Goal: Transaction & Acquisition: Purchase product/service

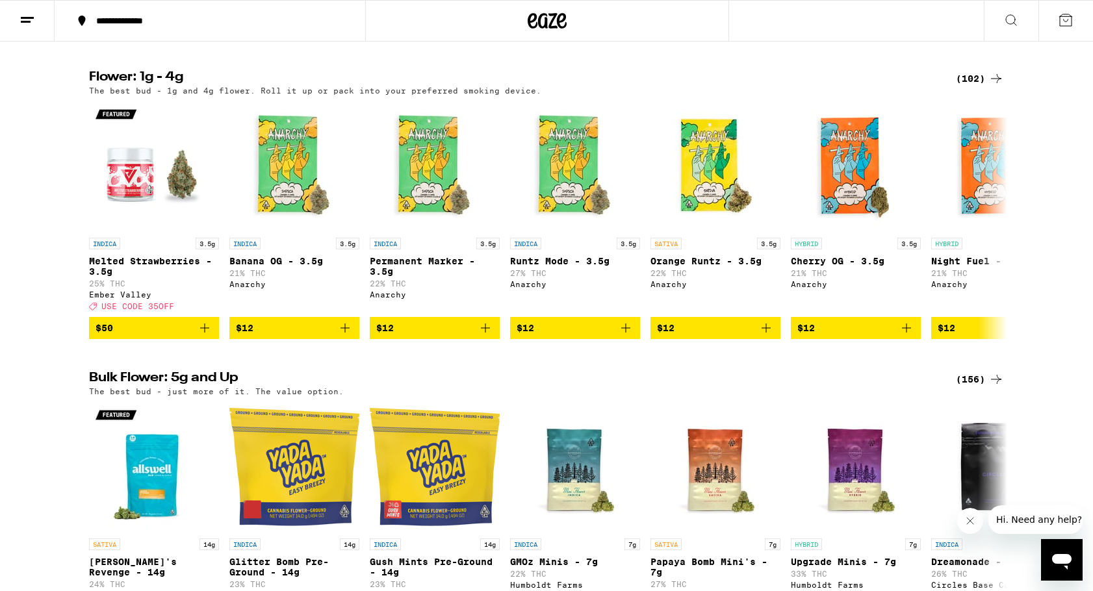
scroll to position [1592, 0]
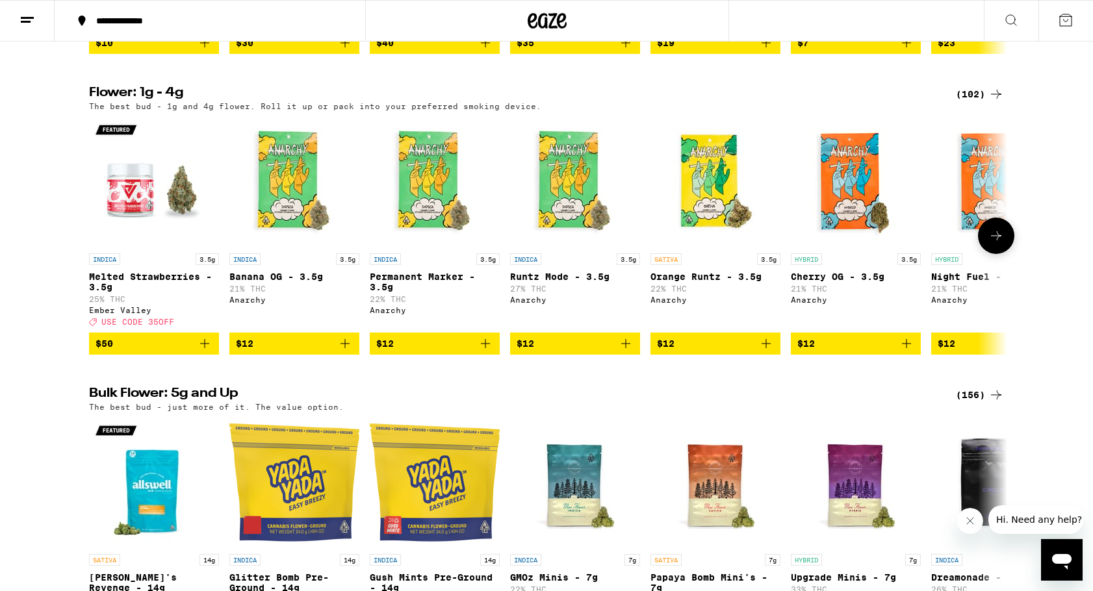
click at [998, 244] on icon at bounding box center [996, 236] width 16 height 16
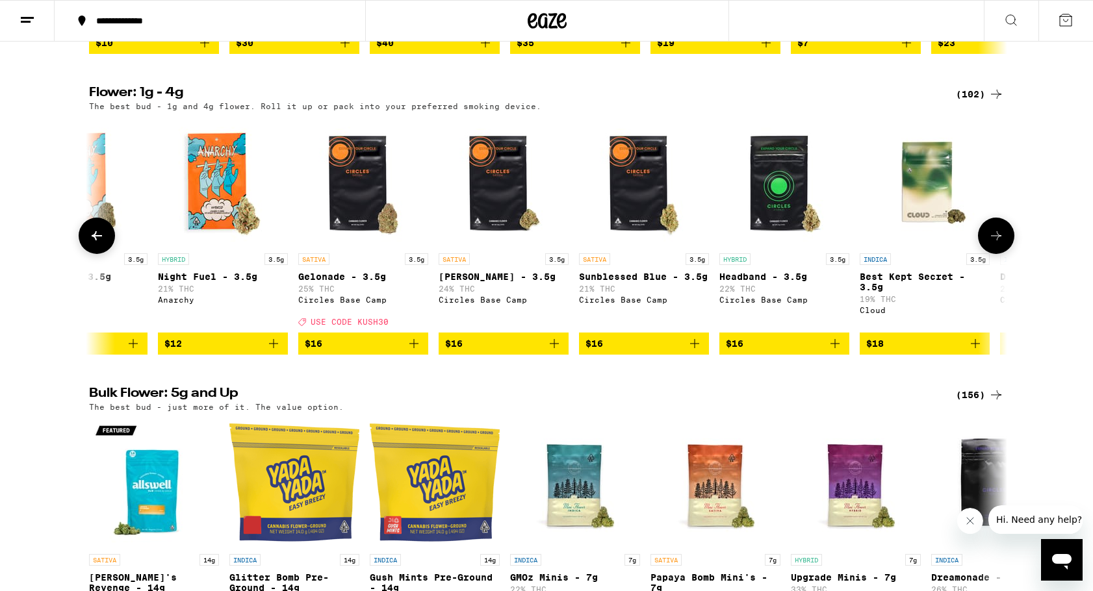
click at [998, 244] on icon at bounding box center [996, 236] width 16 height 16
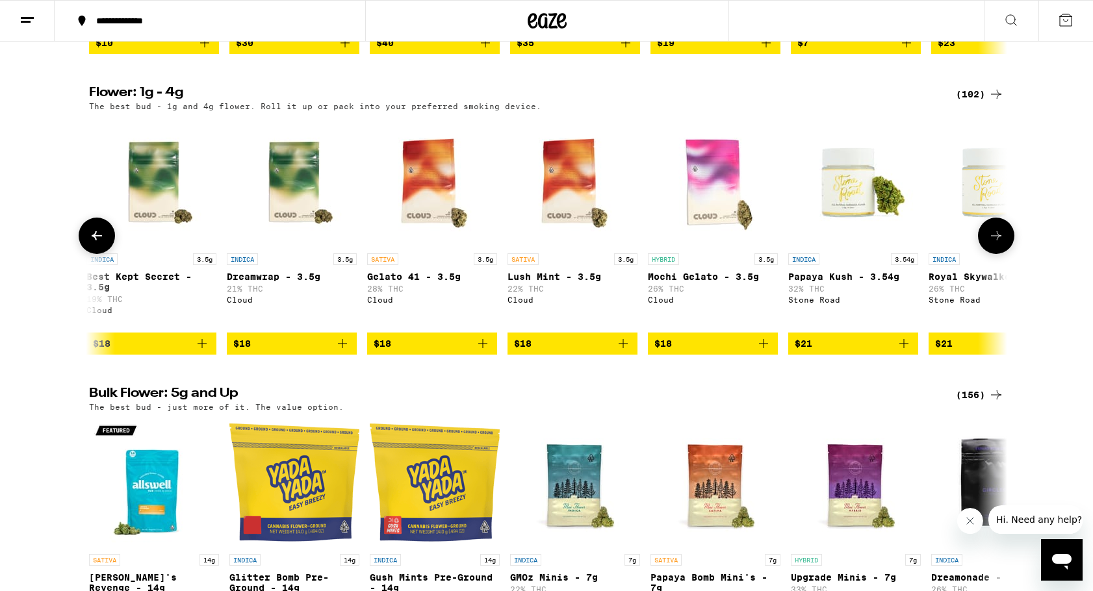
click at [998, 244] on icon at bounding box center [996, 236] width 16 height 16
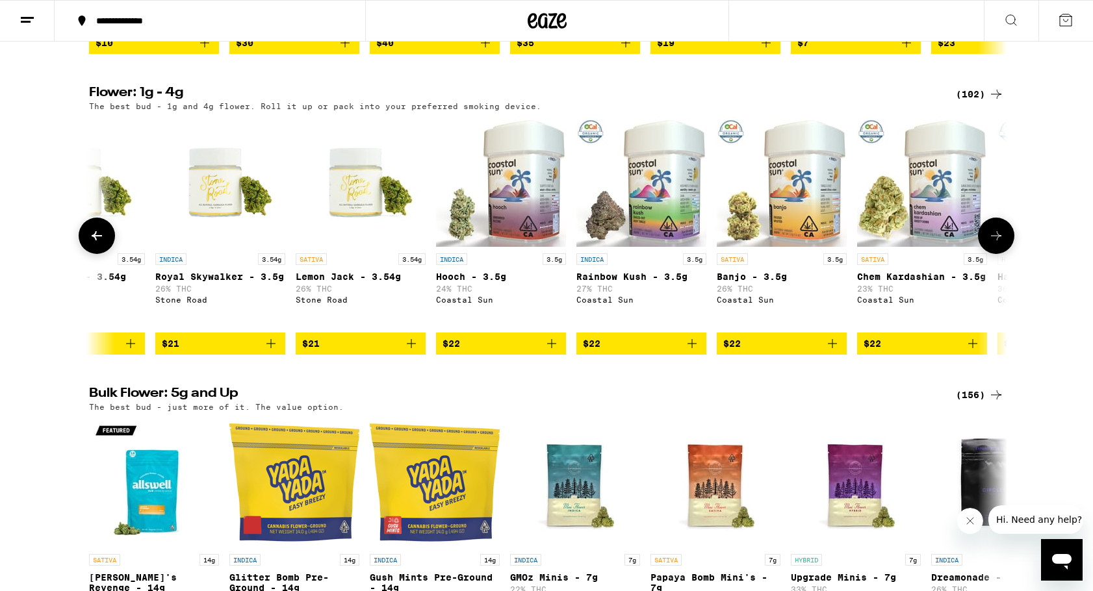
click at [998, 244] on icon at bounding box center [996, 236] width 16 height 16
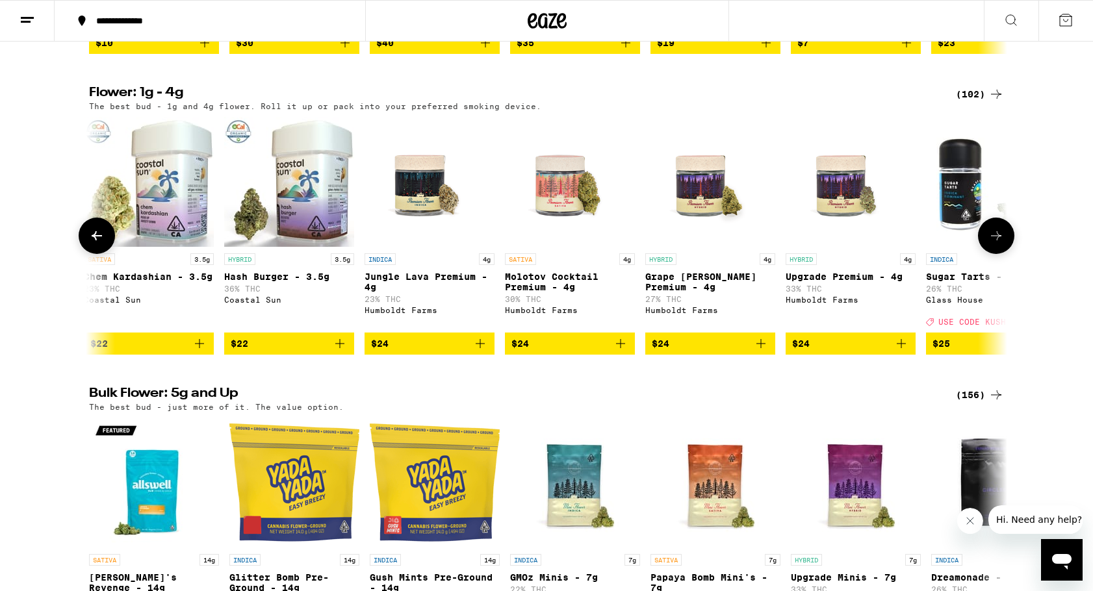
click at [998, 244] on icon at bounding box center [996, 236] width 16 height 16
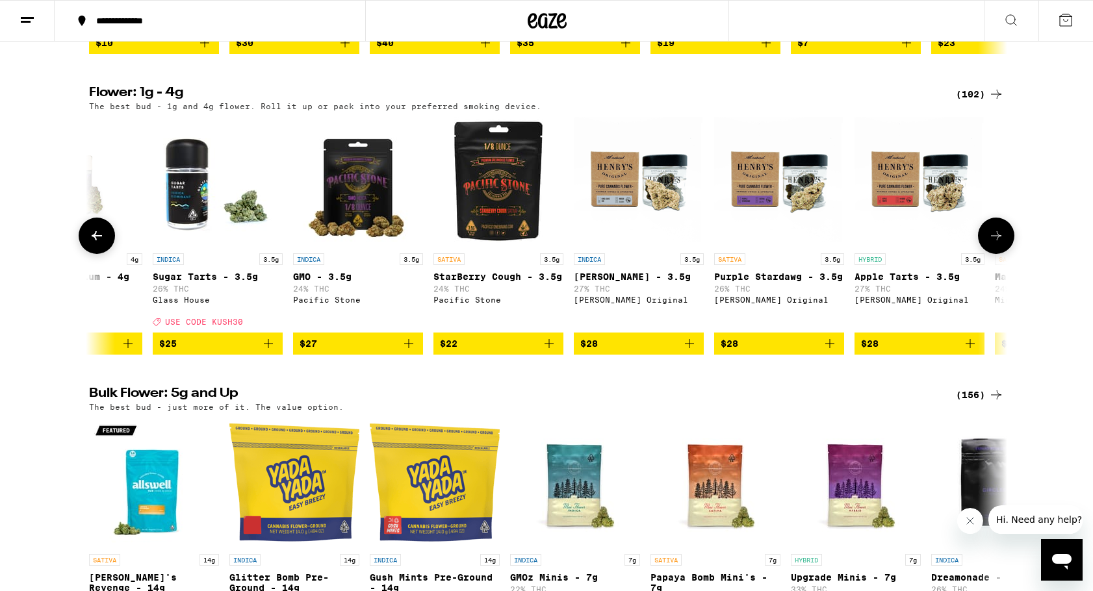
click at [998, 244] on icon at bounding box center [996, 236] width 16 height 16
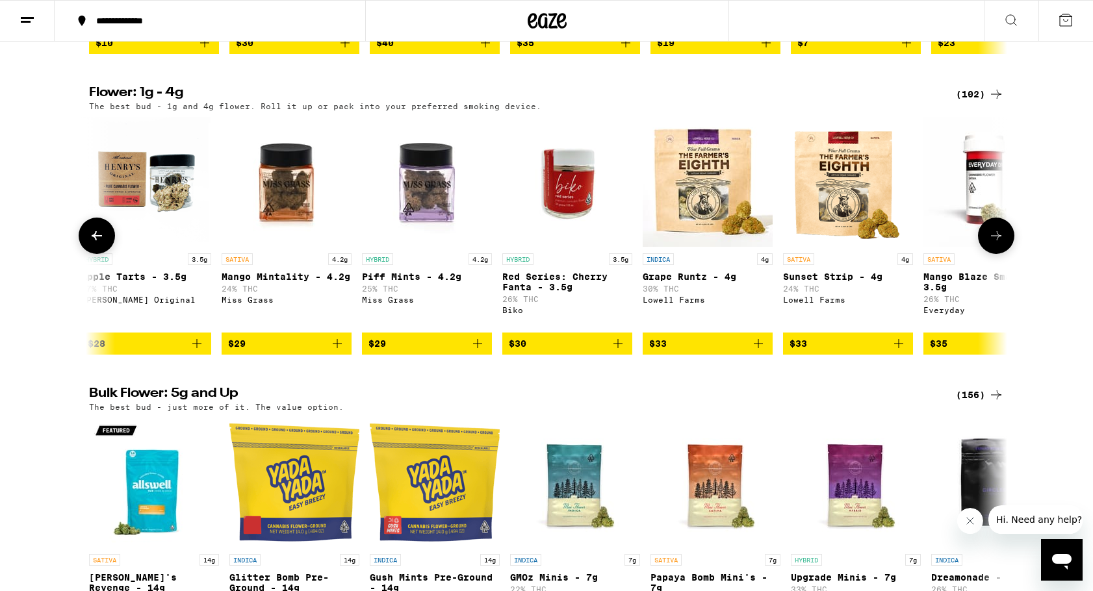
click at [998, 244] on icon at bounding box center [996, 236] width 16 height 16
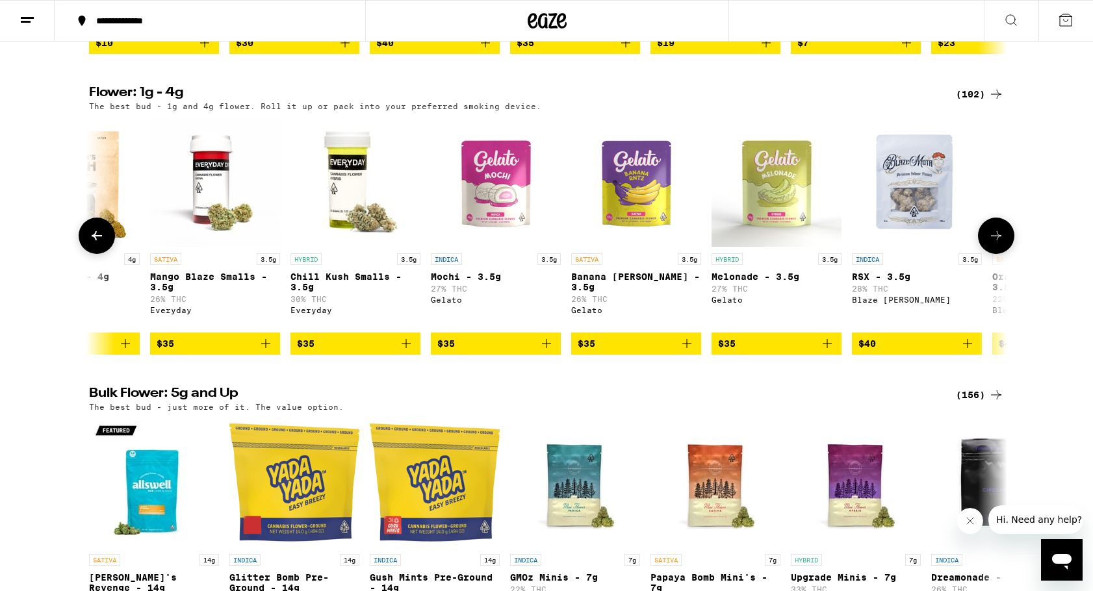
click at [998, 244] on icon at bounding box center [996, 236] width 16 height 16
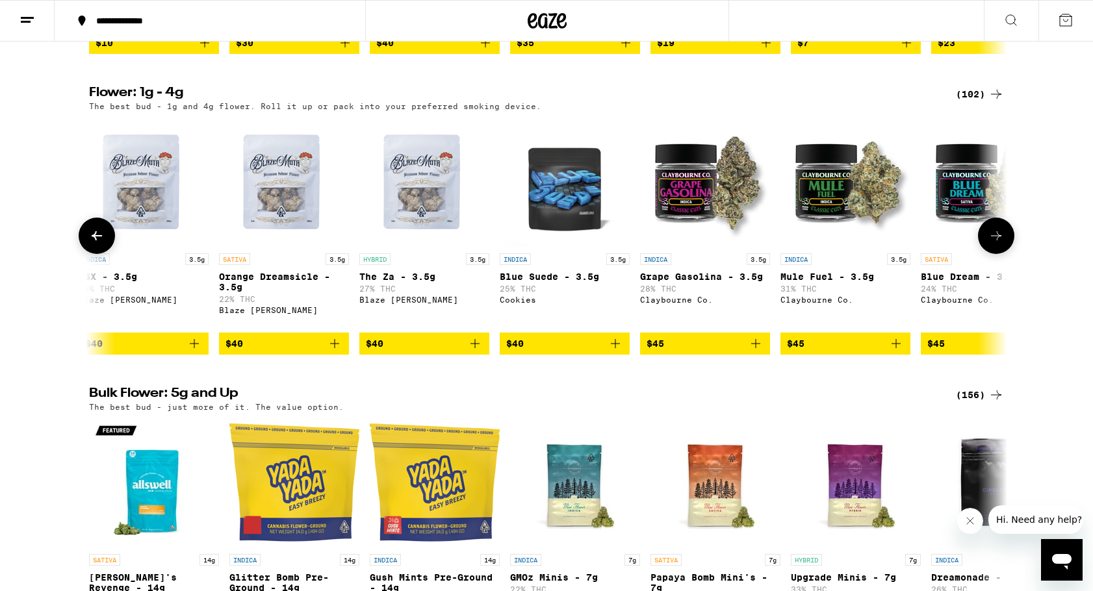
click at [998, 244] on icon at bounding box center [996, 236] width 16 height 16
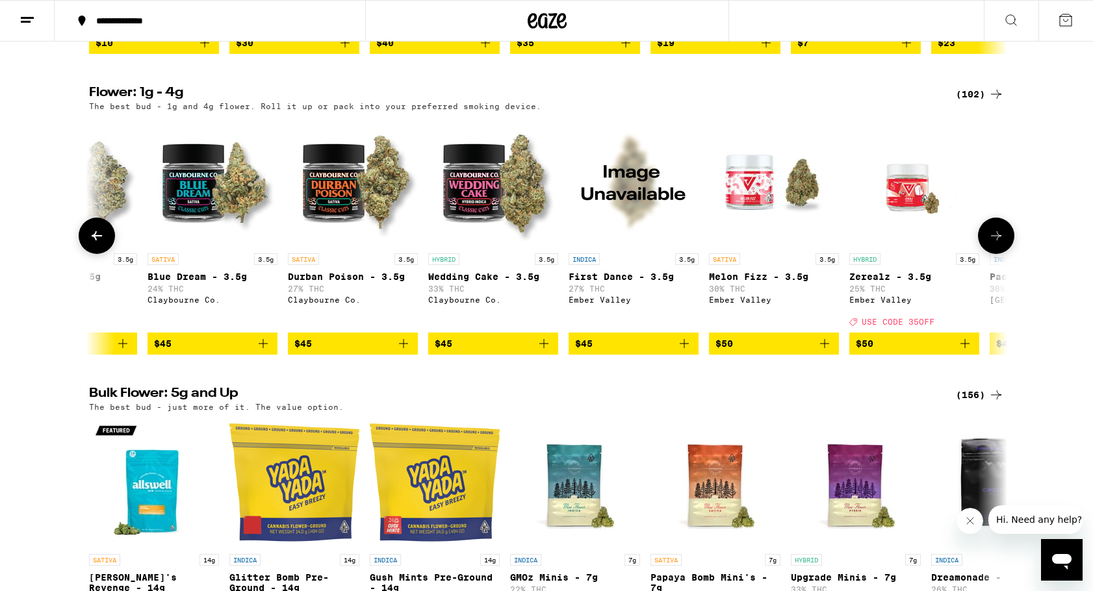
click at [998, 244] on icon at bounding box center [996, 236] width 16 height 16
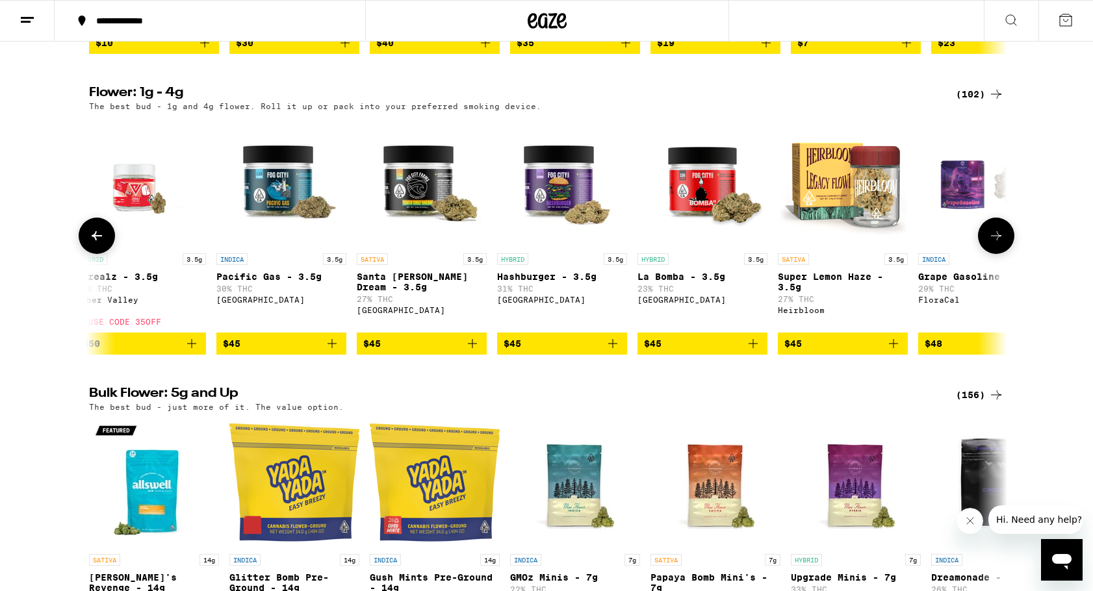
click at [998, 244] on icon at bounding box center [996, 236] width 16 height 16
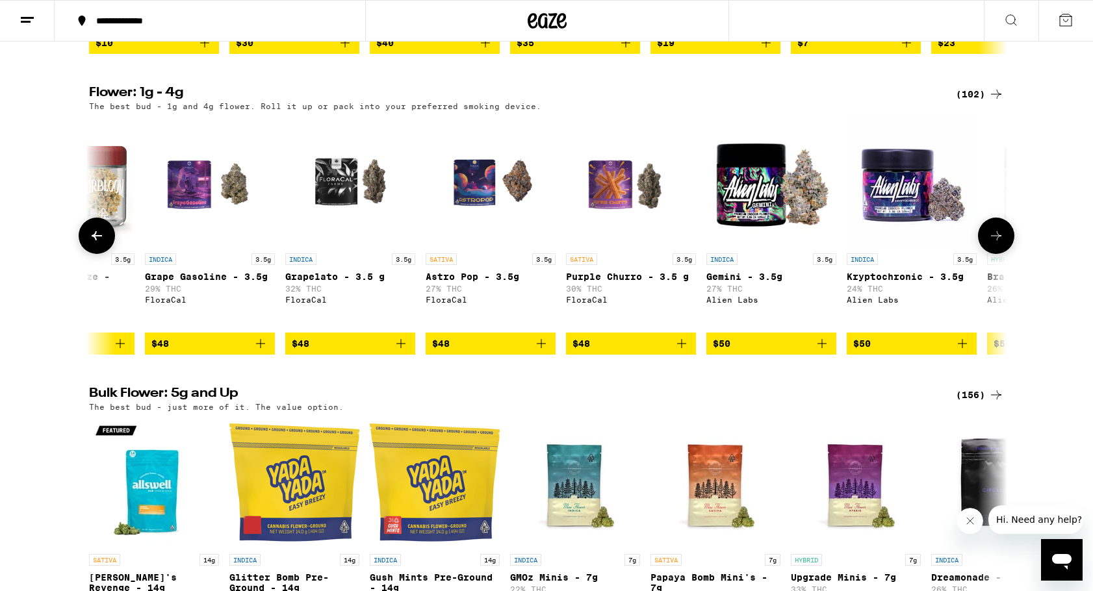
click at [998, 244] on icon at bounding box center [996, 236] width 16 height 16
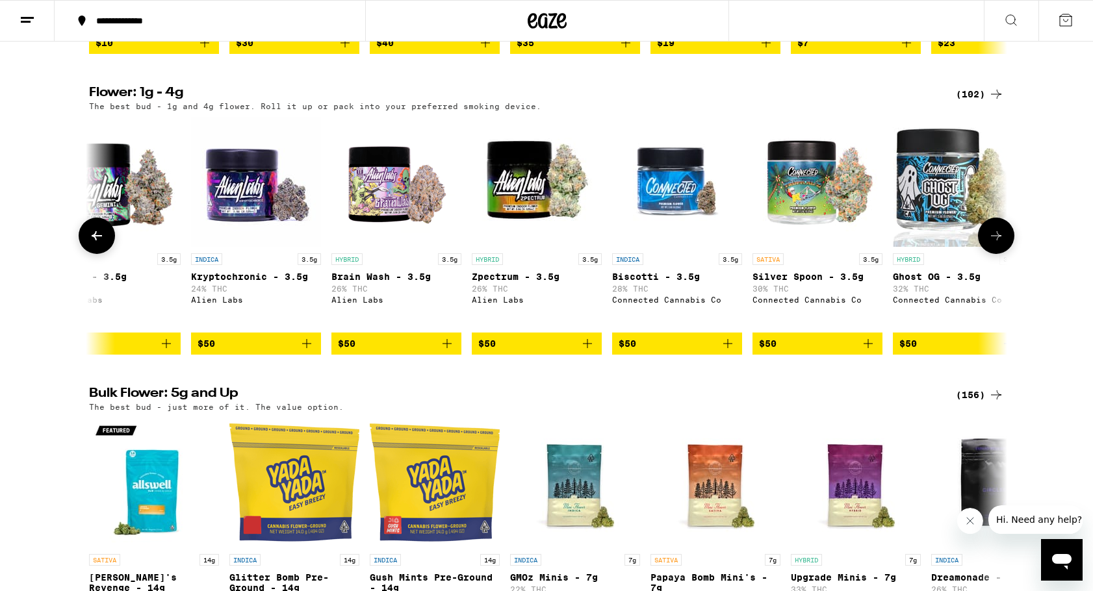
scroll to position [0, 9277]
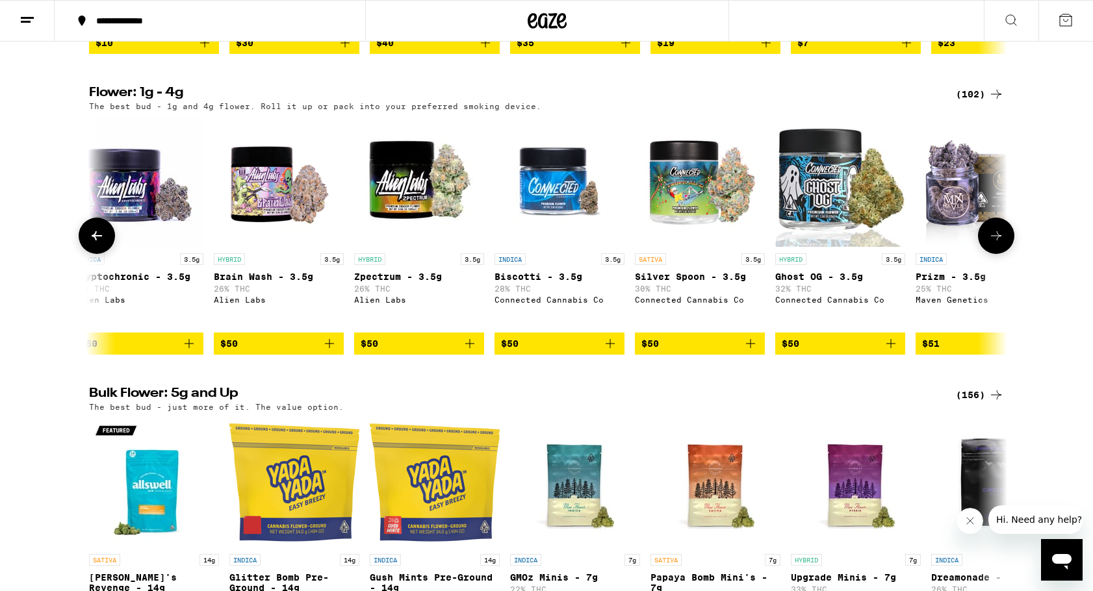
click at [998, 244] on icon at bounding box center [996, 236] width 16 height 16
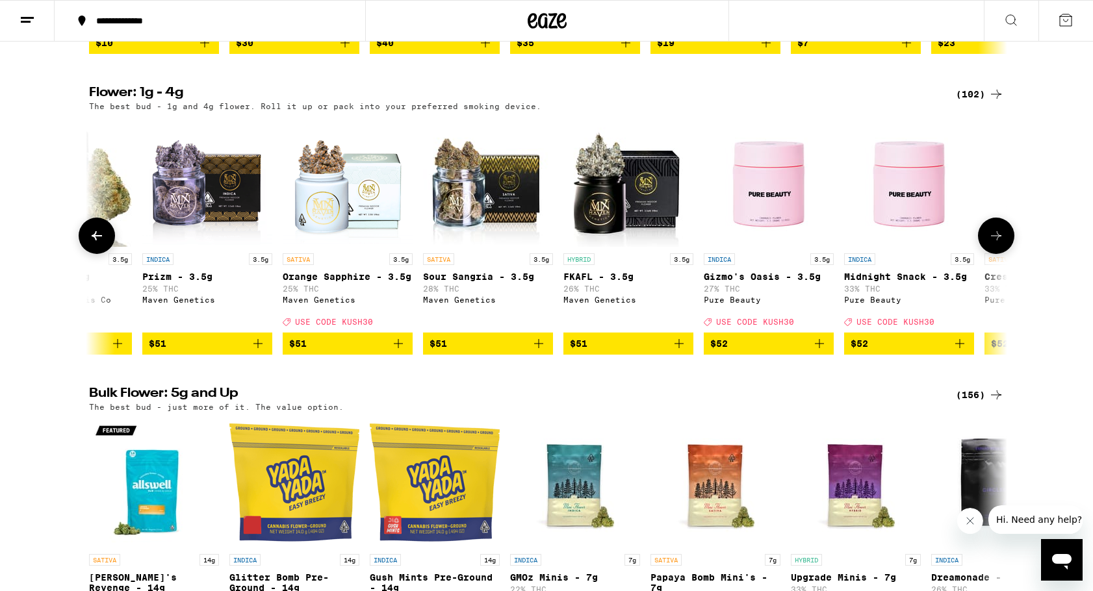
click at [998, 244] on icon at bounding box center [996, 236] width 16 height 16
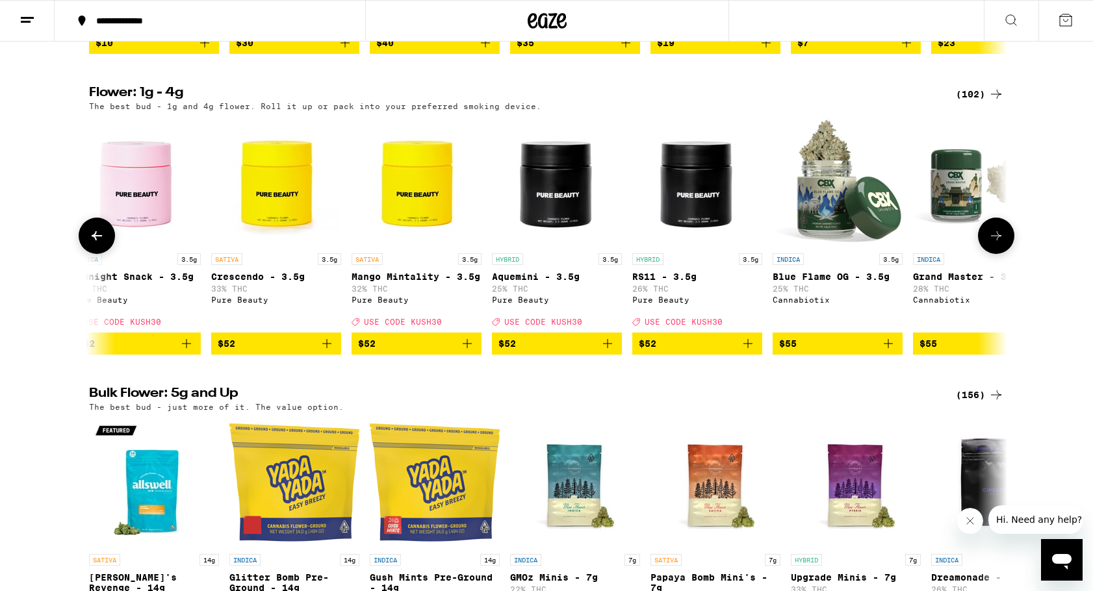
click at [998, 244] on icon at bounding box center [996, 236] width 16 height 16
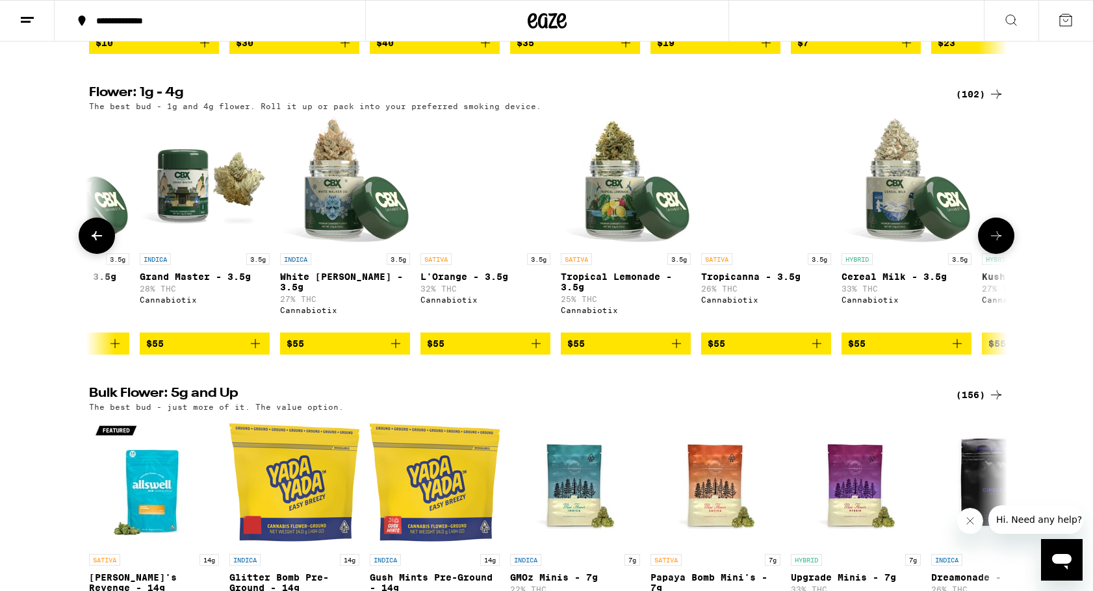
click at [998, 244] on icon at bounding box center [996, 236] width 16 height 16
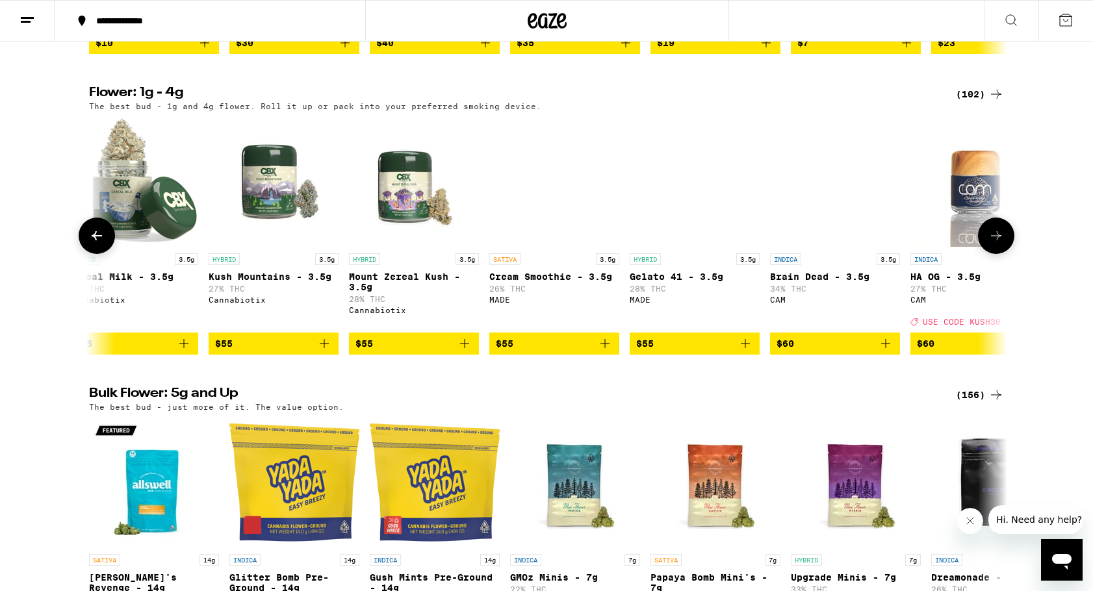
click at [998, 244] on icon at bounding box center [996, 236] width 16 height 16
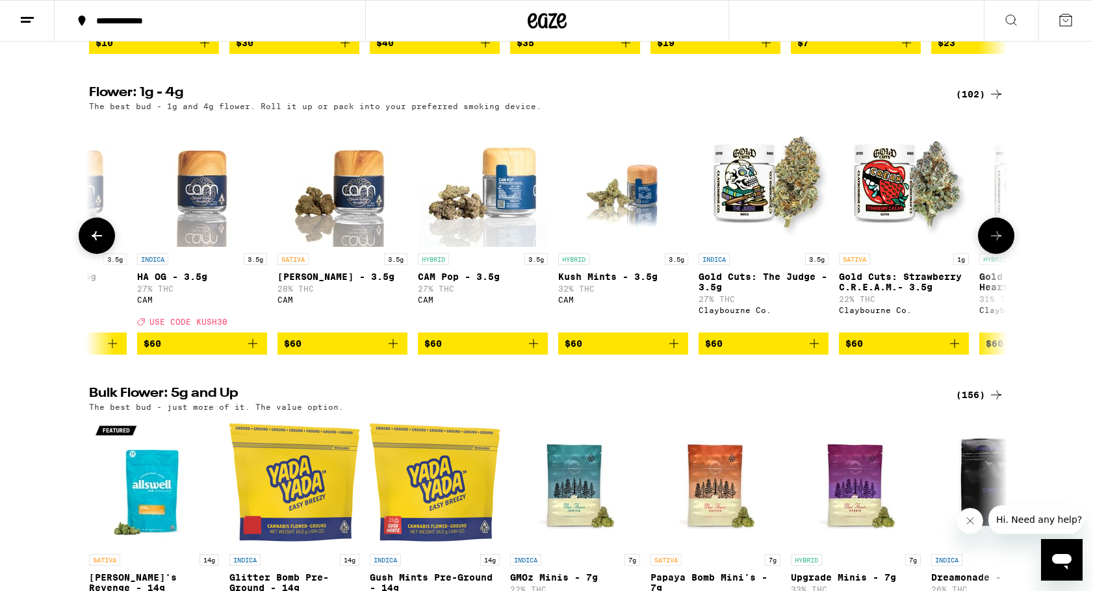
click at [998, 244] on icon at bounding box center [996, 236] width 16 height 16
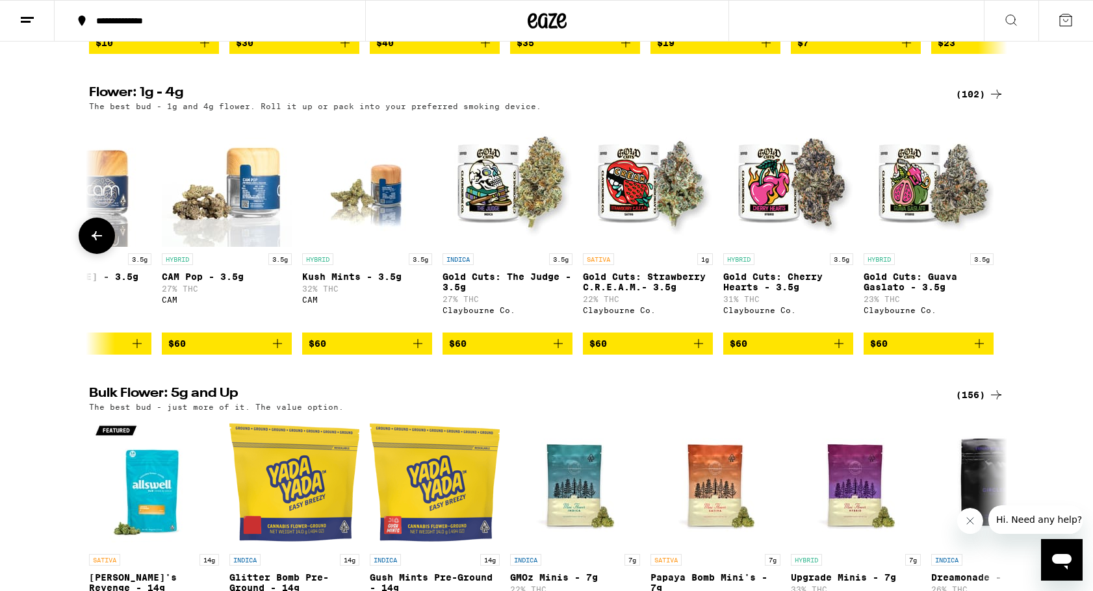
click at [93, 244] on icon at bounding box center [97, 236] width 16 height 16
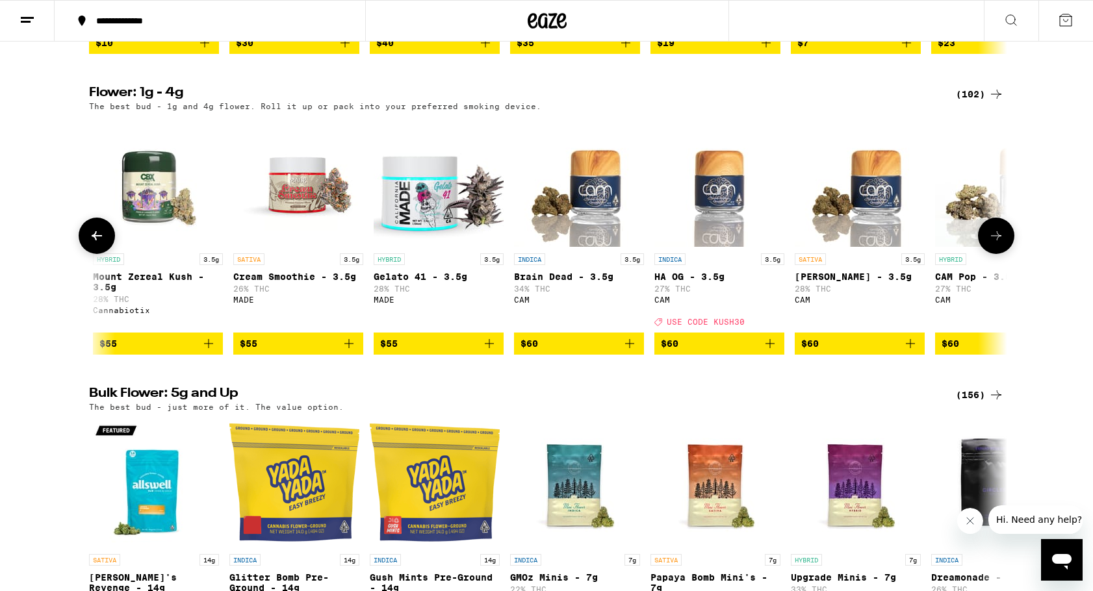
click at [95, 240] on icon at bounding box center [97, 235] width 10 height 9
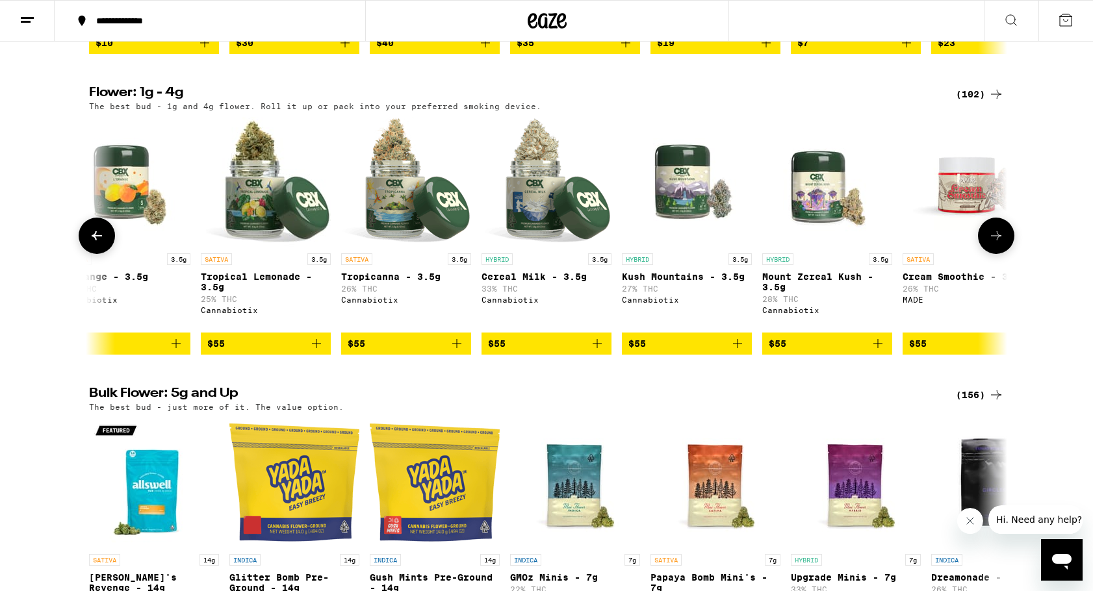
scroll to position [0, 11852]
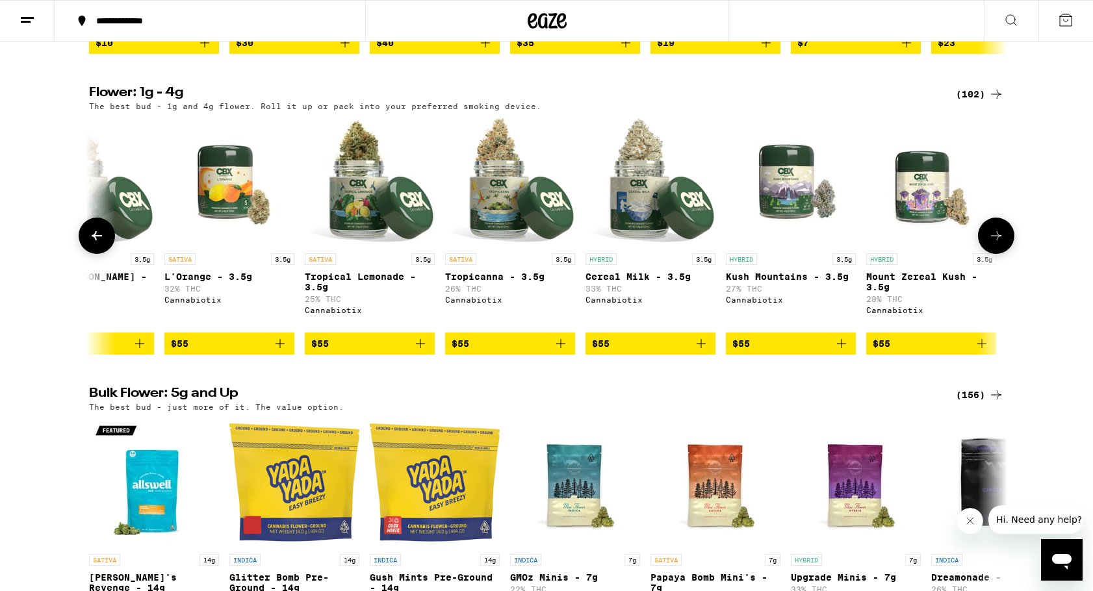
click at [97, 244] on icon at bounding box center [97, 236] width 16 height 16
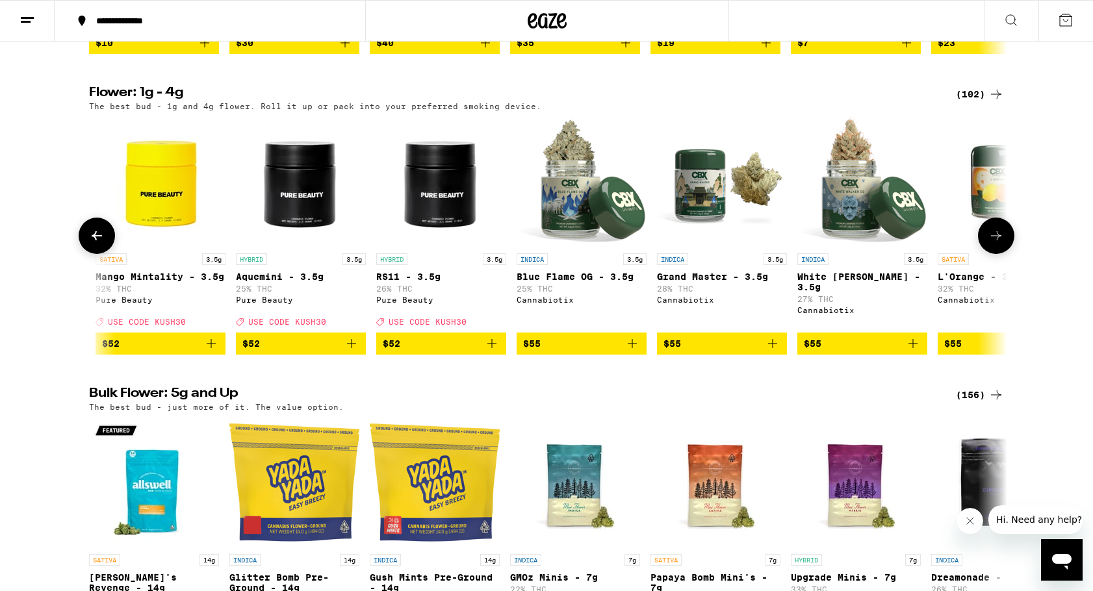
click at [90, 244] on icon at bounding box center [97, 236] width 16 height 16
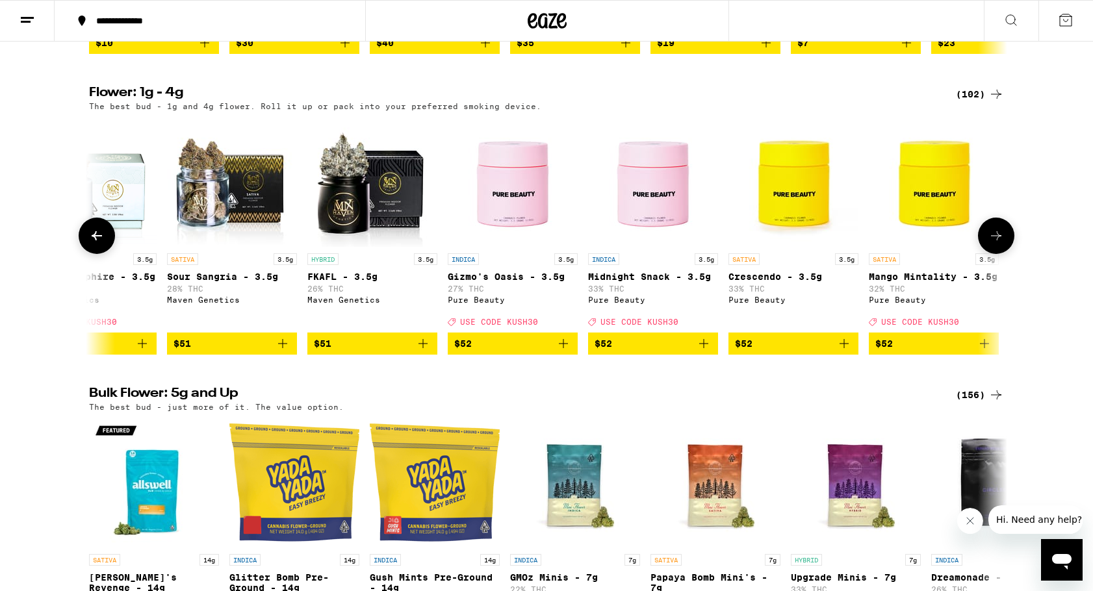
click at [97, 244] on icon at bounding box center [97, 236] width 16 height 16
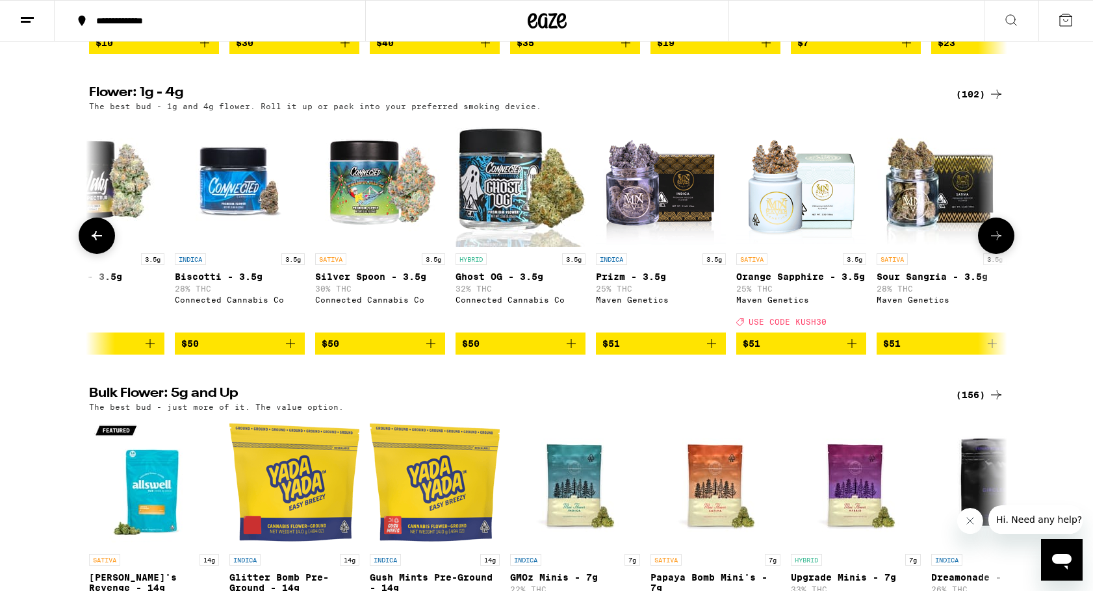
scroll to position [0, 9532]
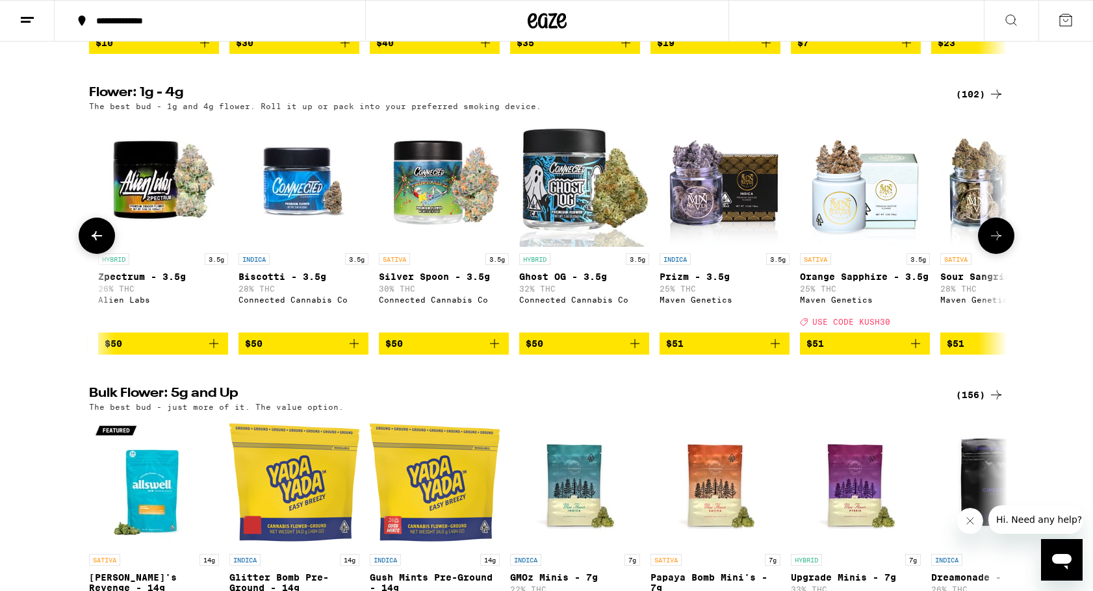
click at [95, 244] on icon at bounding box center [97, 236] width 16 height 16
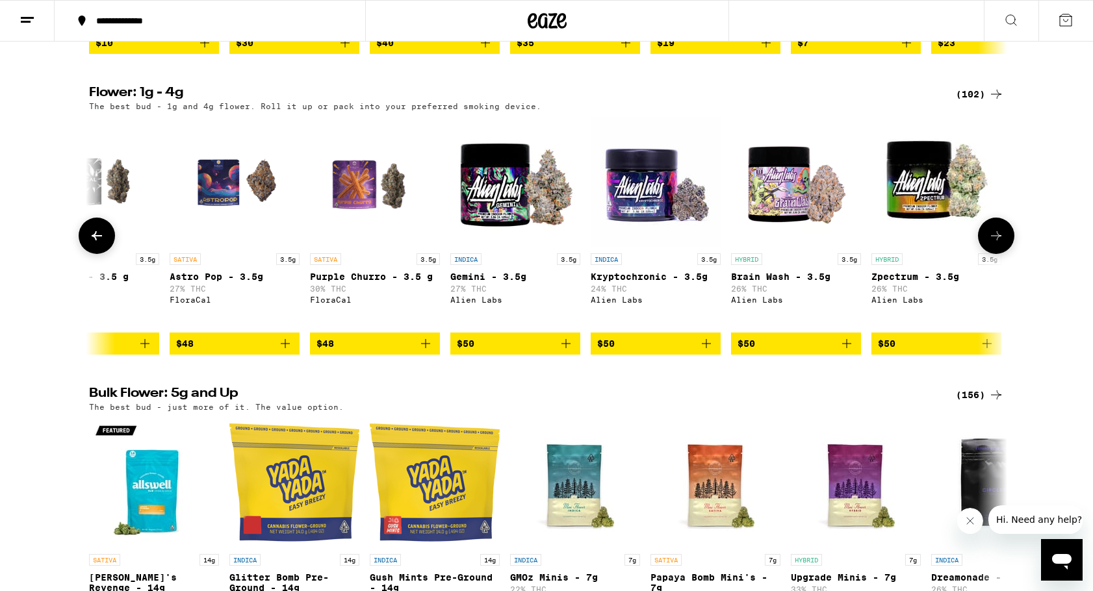
click at [95, 244] on icon at bounding box center [97, 236] width 16 height 16
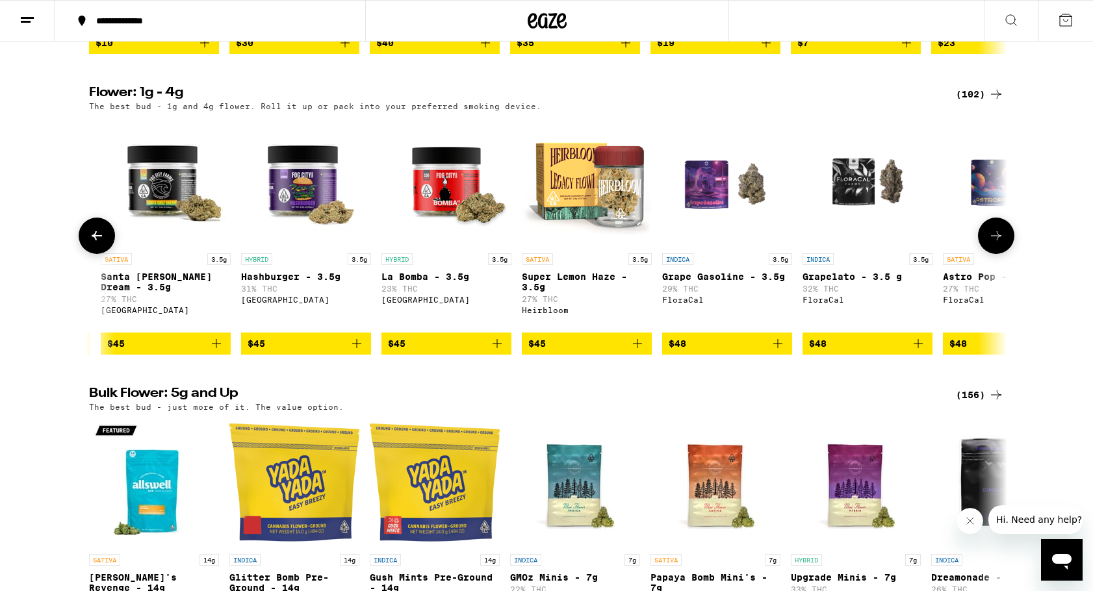
click at [95, 244] on icon at bounding box center [97, 236] width 16 height 16
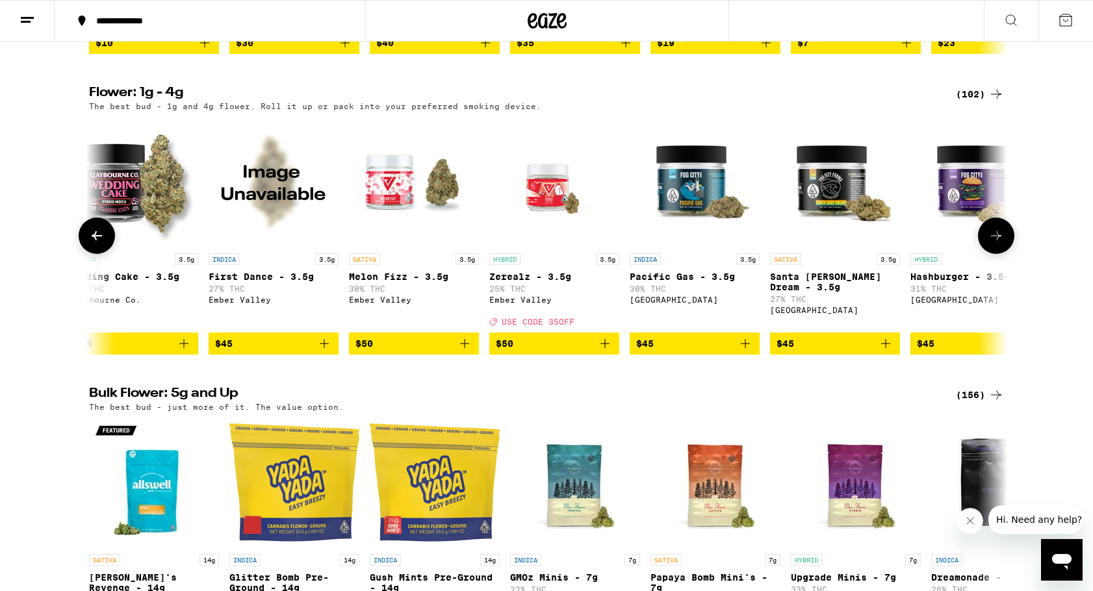
scroll to position [0, 7213]
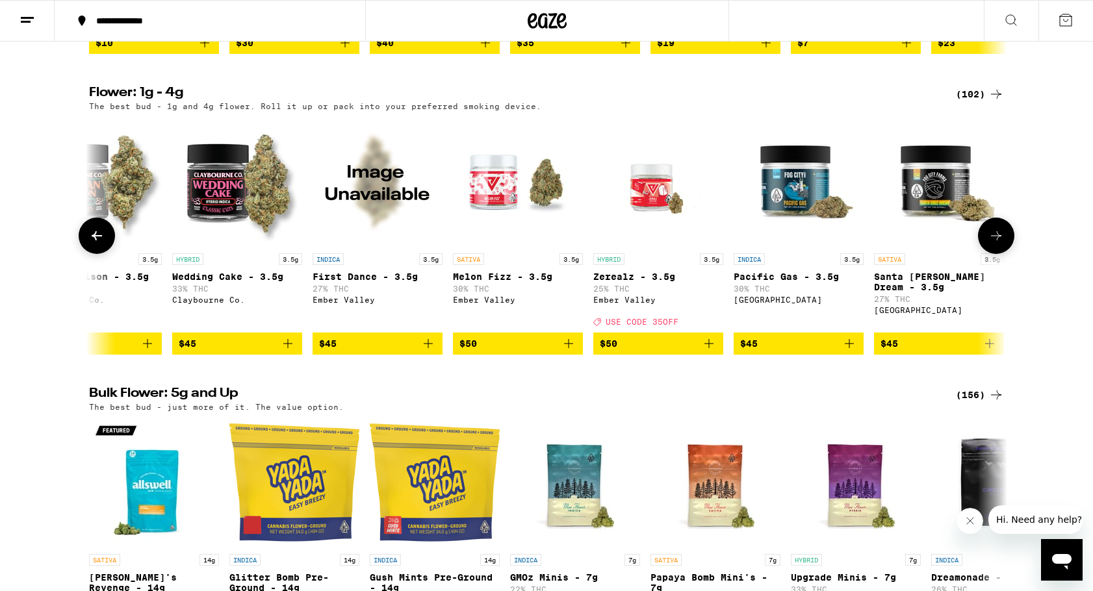
click at [95, 244] on icon at bounding box center [97, 236] width 16 height 16
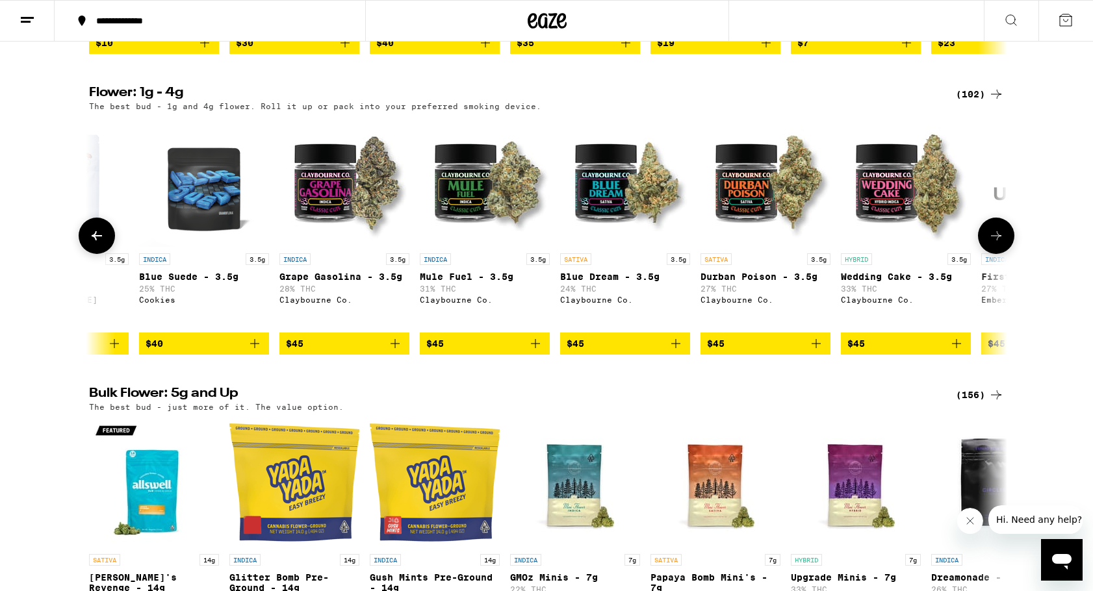
scroll to position [0, 6440]
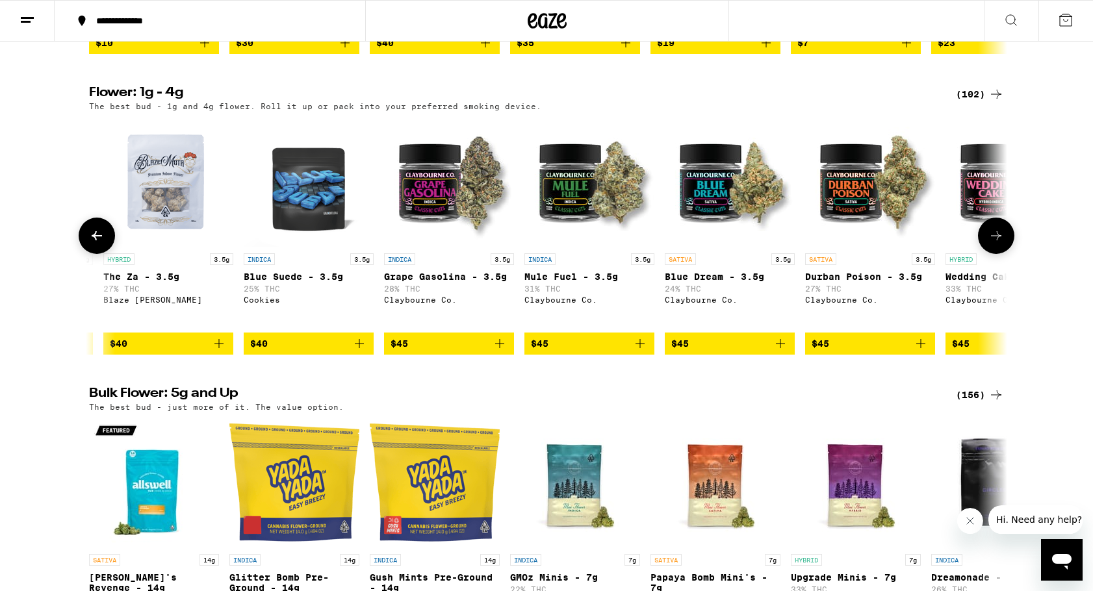
click at [95, 244] on icon at bounding box center [97, 236] width 16 height 16
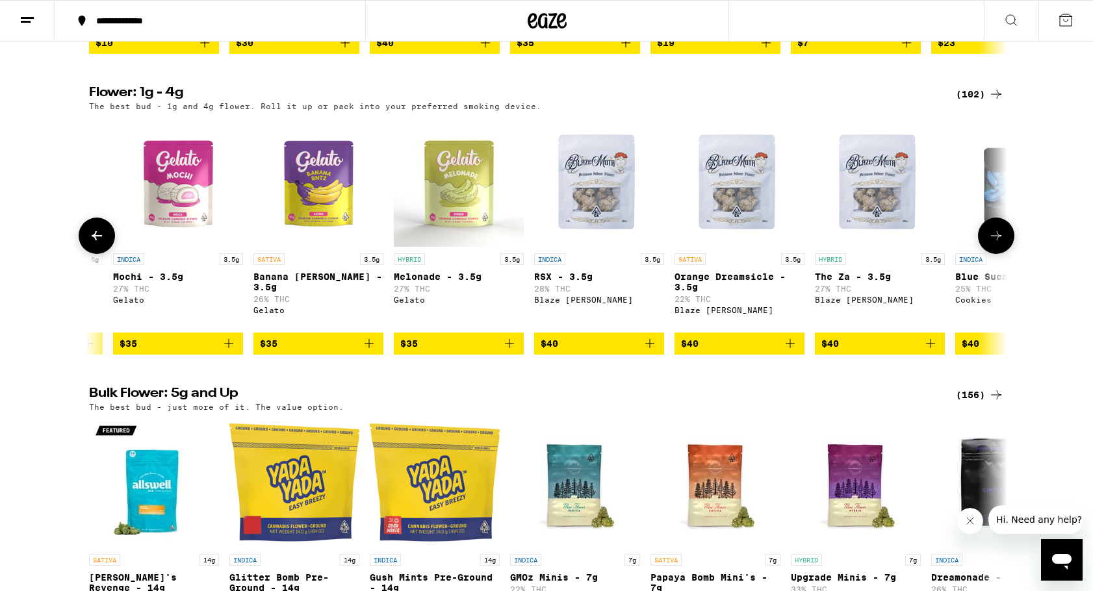
scroll to position [0, 5667]
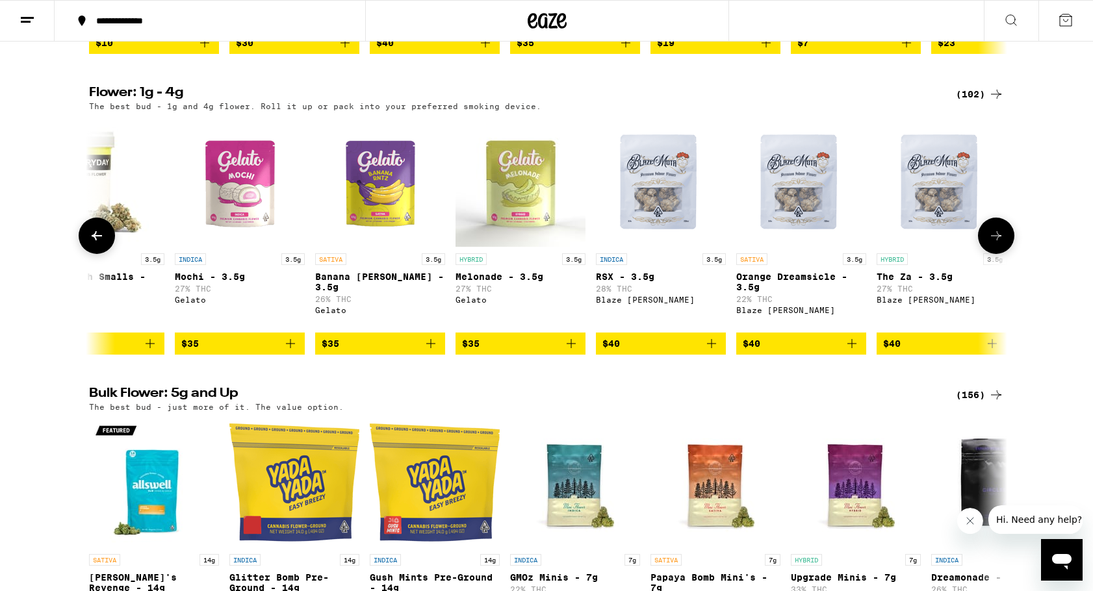
click at [95, 244] on icon at bounding box center [97, 236] width 16 height 16
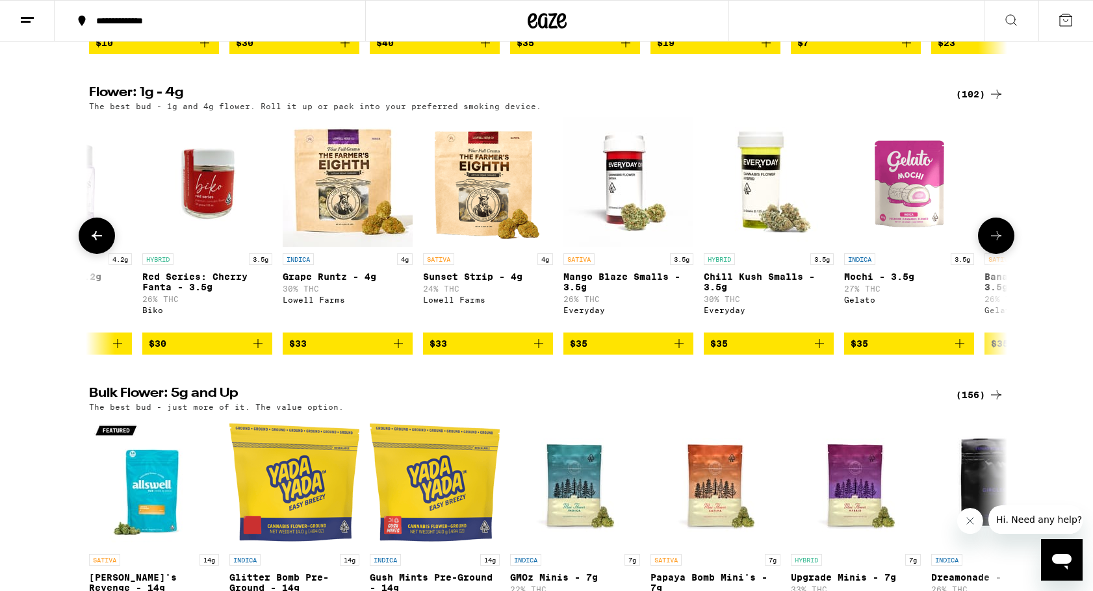
scroll to position [0, 4894]
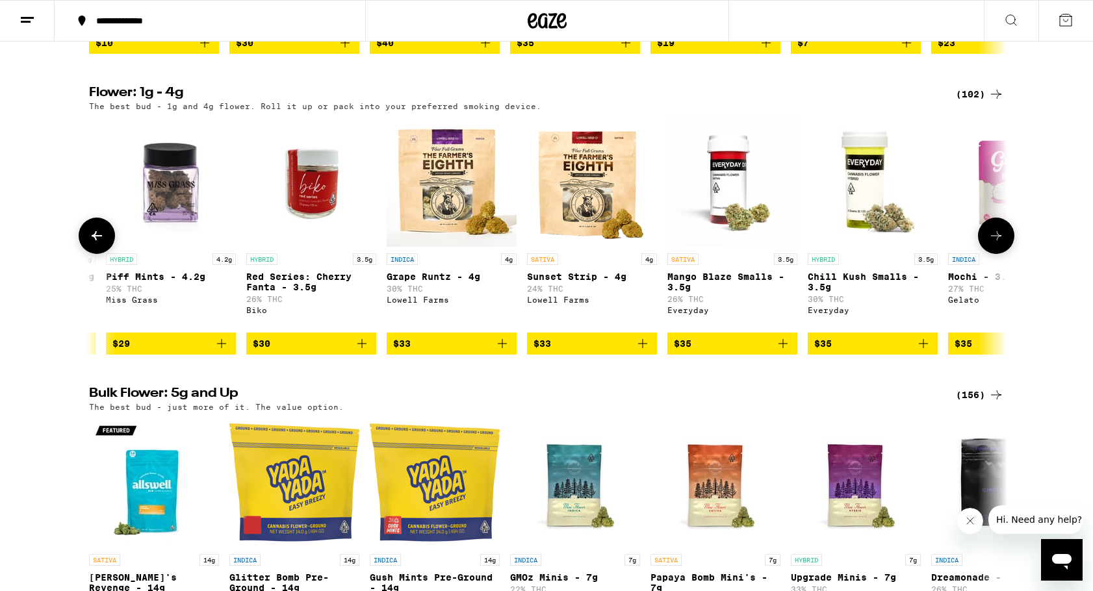
click at [95, 244] on icon at bounding box center [97, 236] width 16 height 16
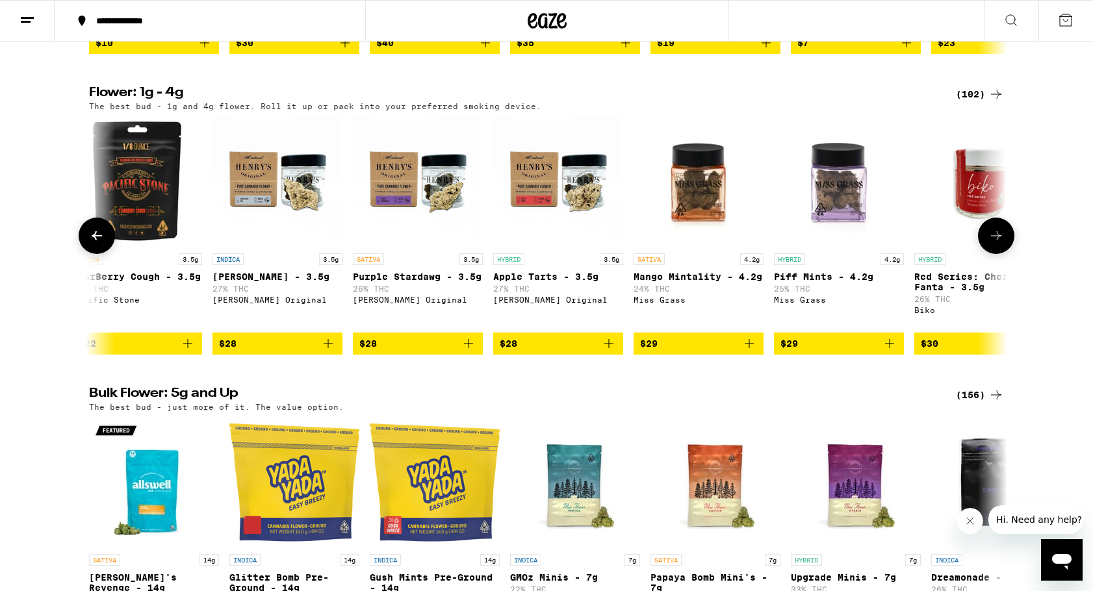
scroll to position [0, 4121]
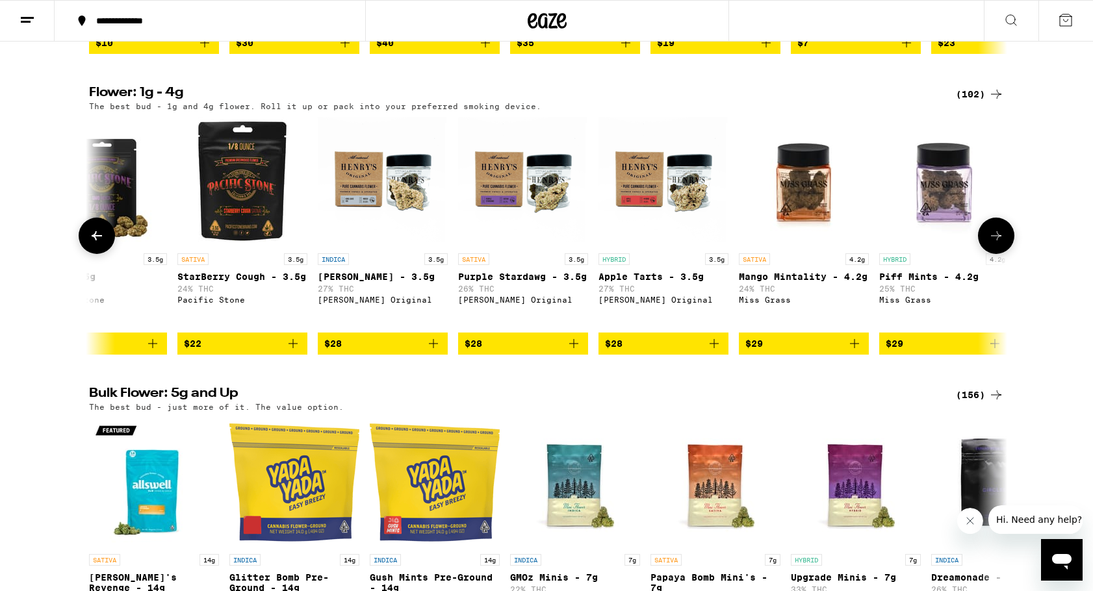
click at [95, 244] on icon at bounding box center [97, 236] width 16 height 16
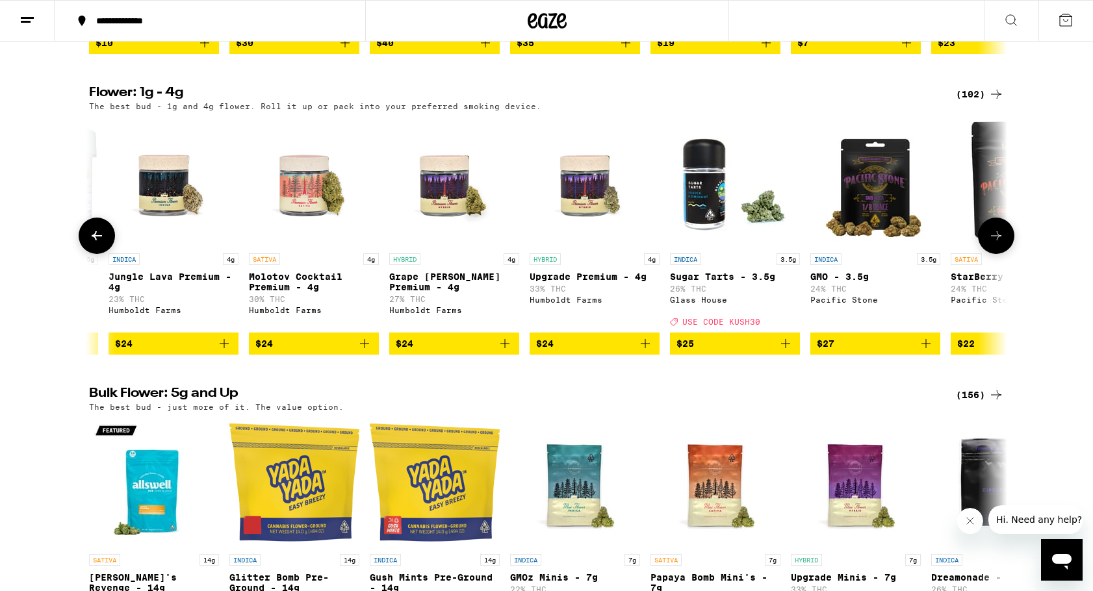
click at [95, 244] on icon at bounding box center [97, 236] width 16 height 16
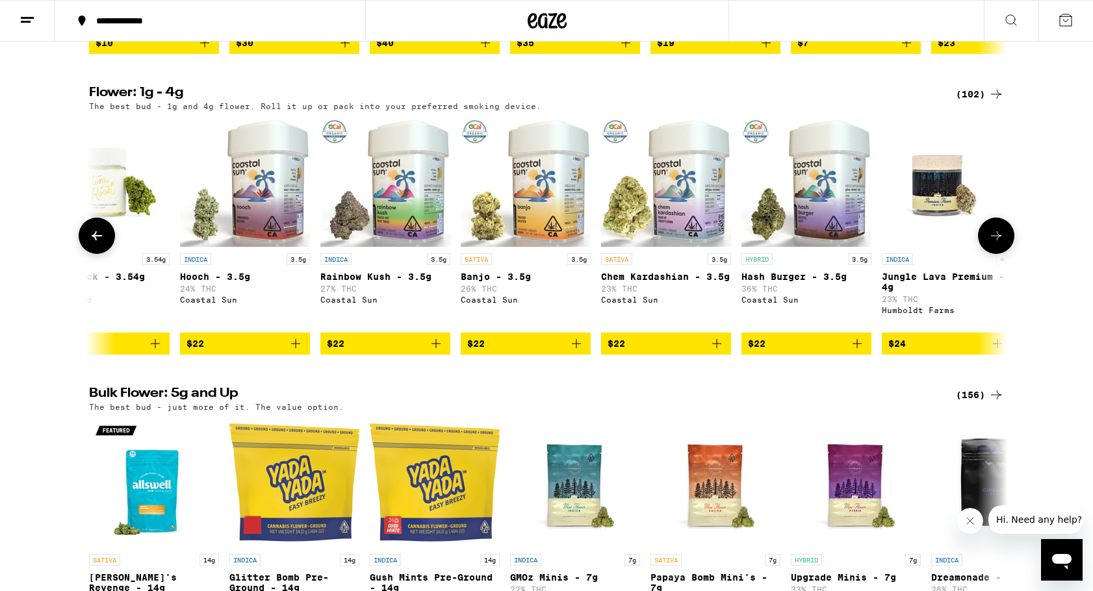
click at [95, 244] on icon at bounding box center [97, 236] width 16 height 16
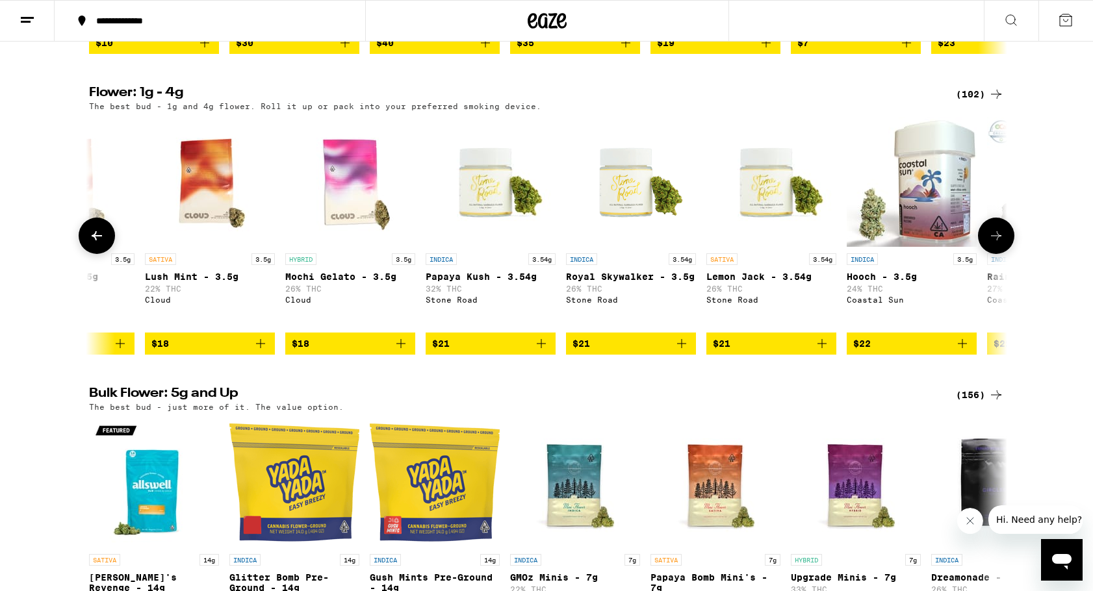
scroll to position [0, 1802]
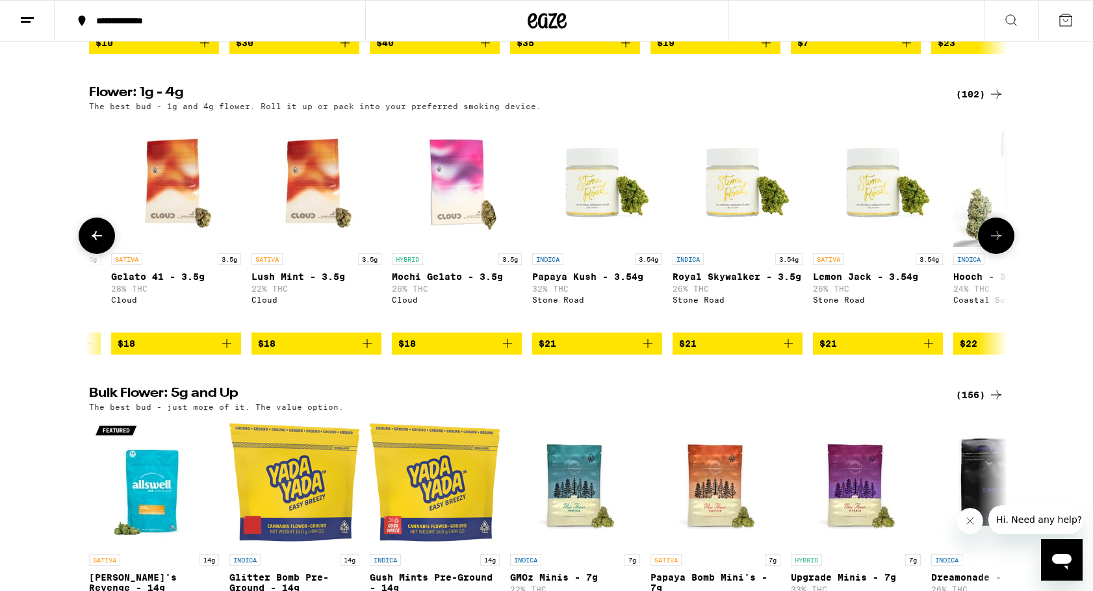
click at [95, 244] on icon at bounding box center [97, 236] width 16 height 16
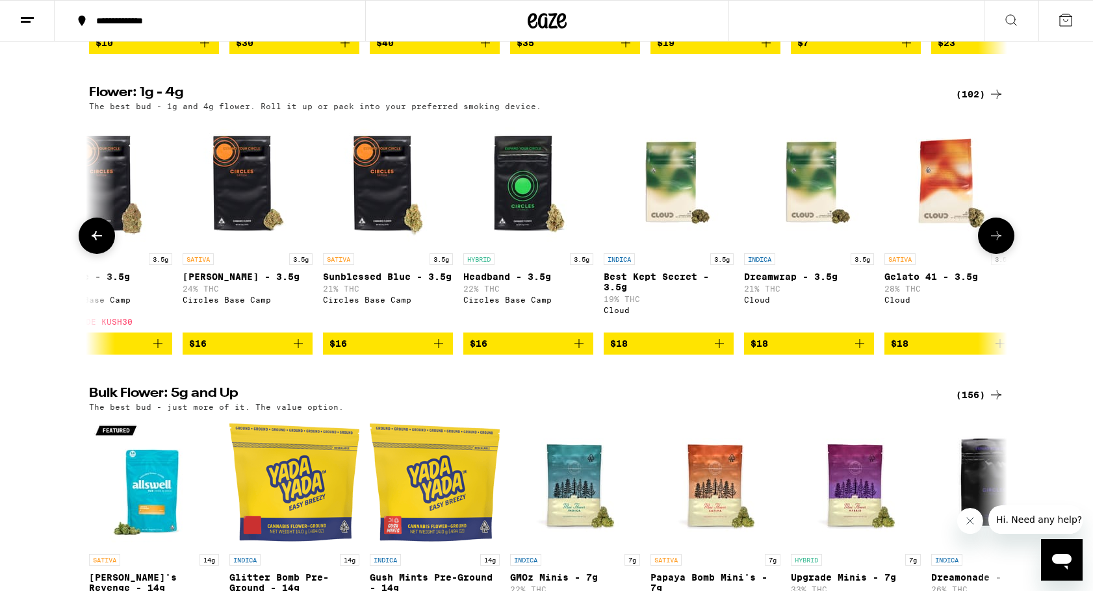
click at [95, 244] on icon at bounding box center [97, 236] width 16 height 16
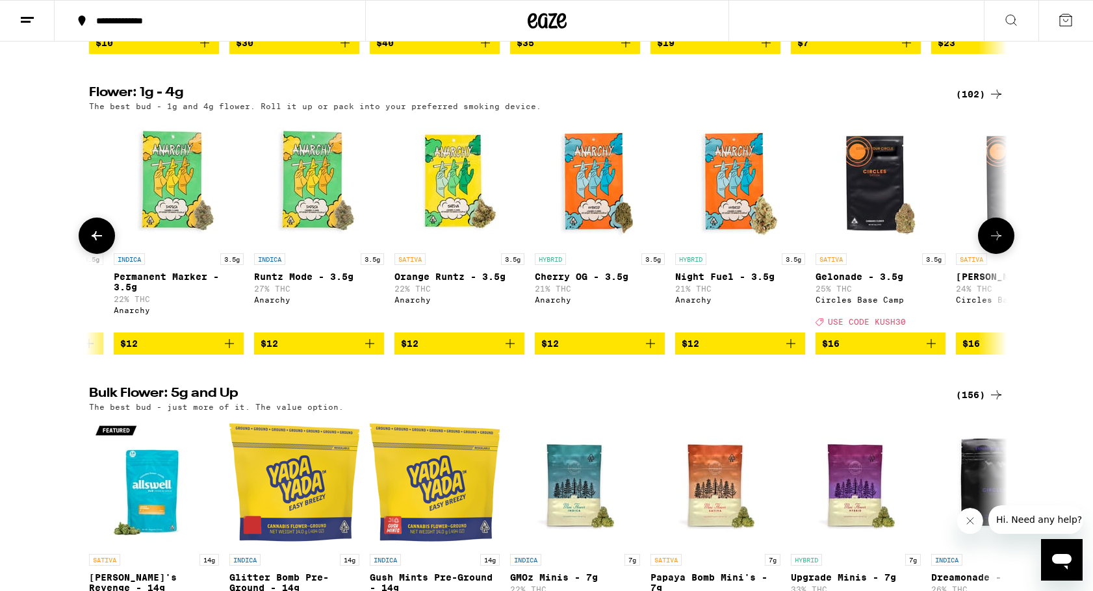
click at [95, 244] on icon at bounding box center [97, 236] width 16 height 16
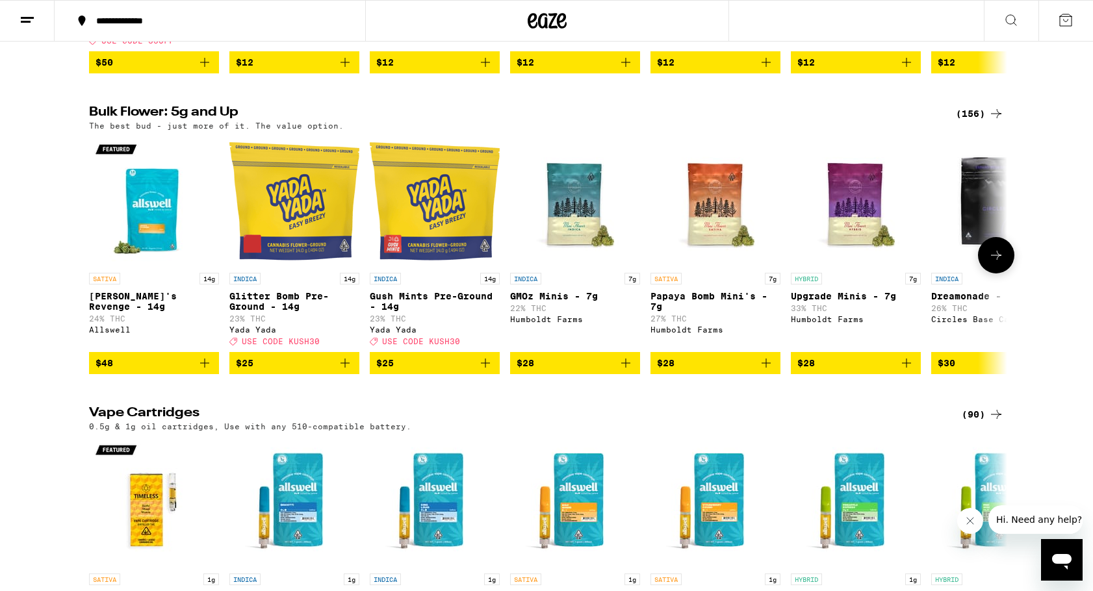
scroll to position [1858, 0]
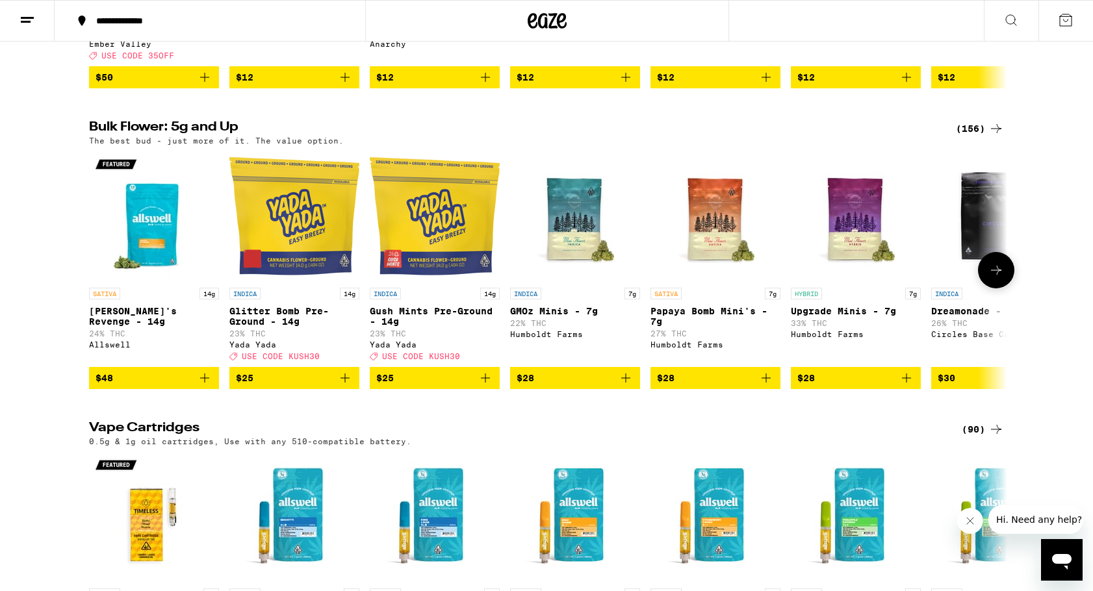
click at [994, 278] on icon at bounding box center [996, 270] width 16 height 16
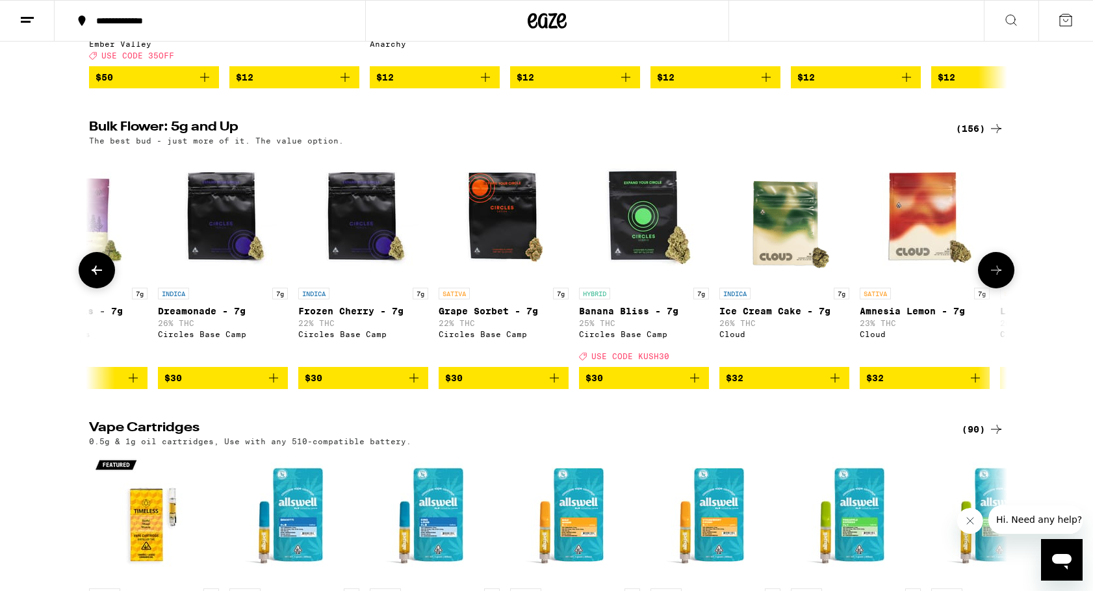
click at [994, 278] on icon at bounding box center [996, 270] width 16 height 16
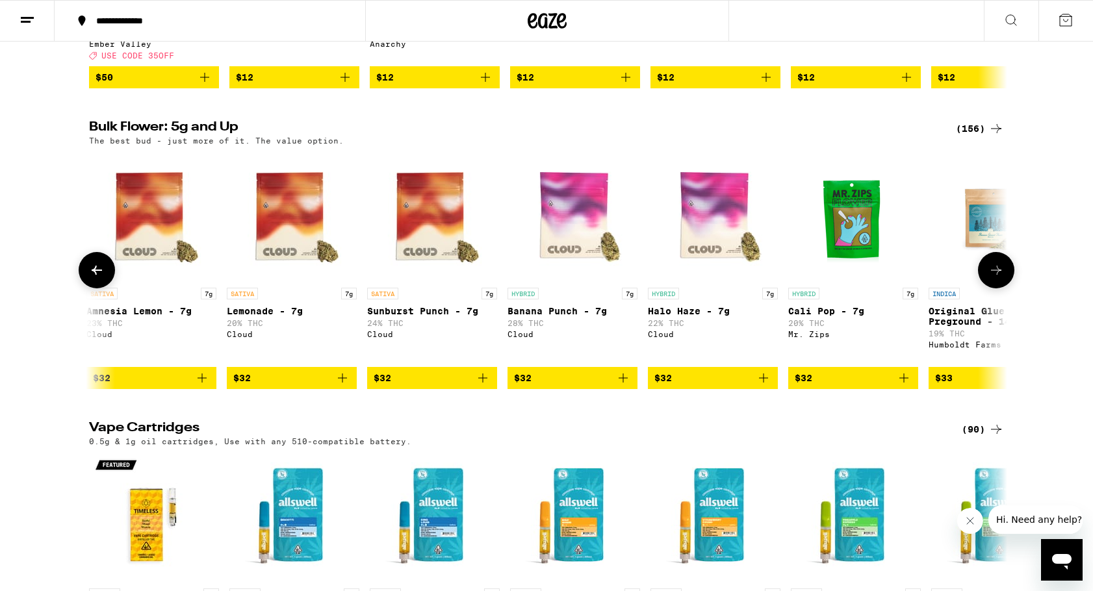
click at [994, 278] on icon at bounding box center [996, 270] width 16 height 16
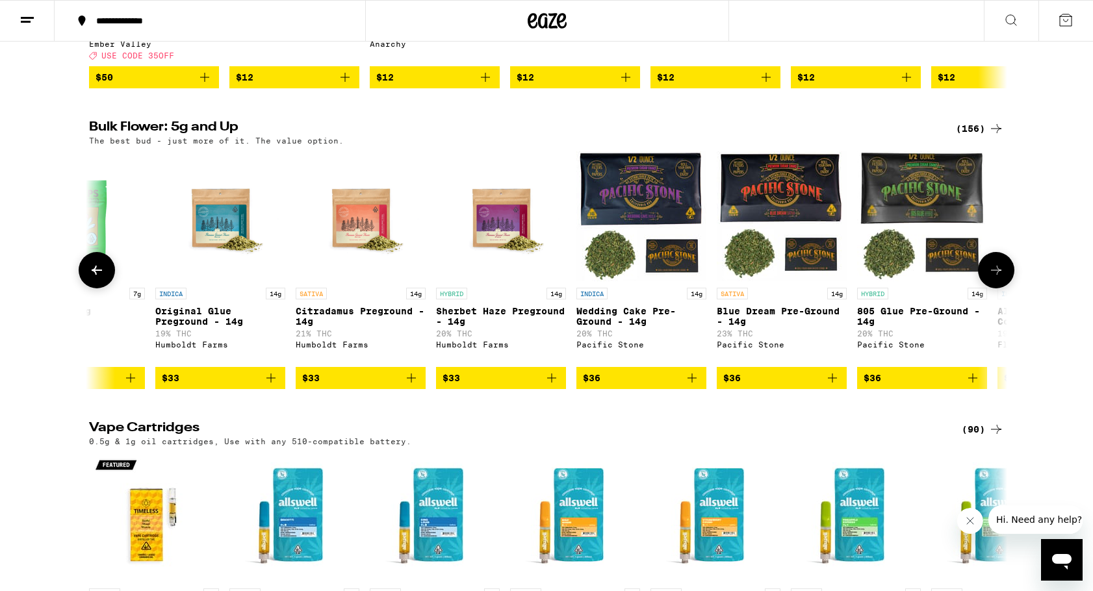
click at [994, 278] on icon at bounding box center [996, 270] width 16 height 16
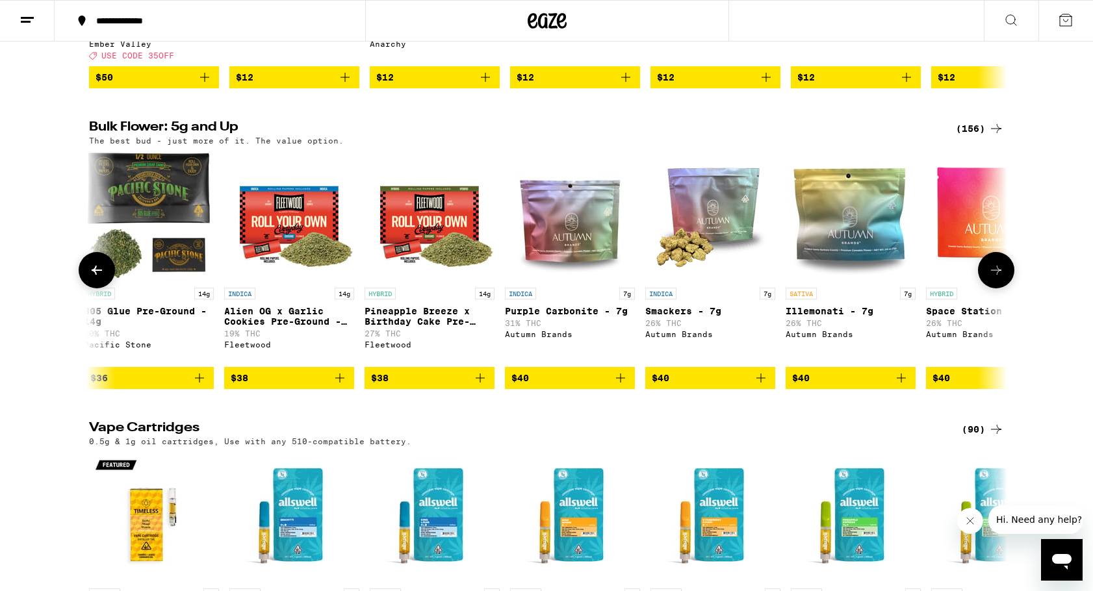
click at [994, 278] on icon at bounding box center [996, 270] width 16 height 16
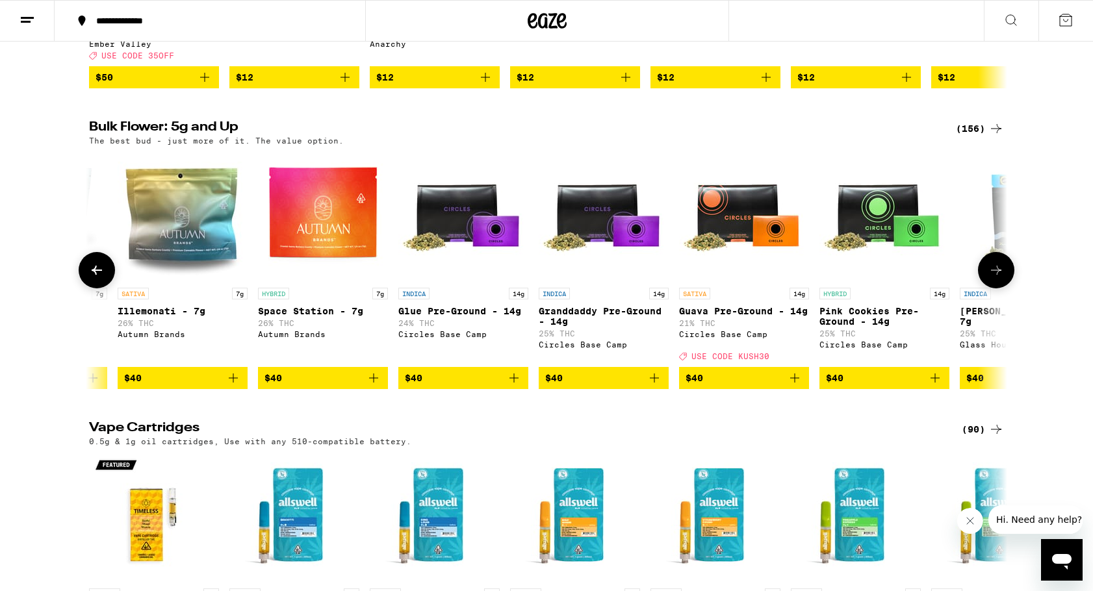
scroll to position [0, 3865]
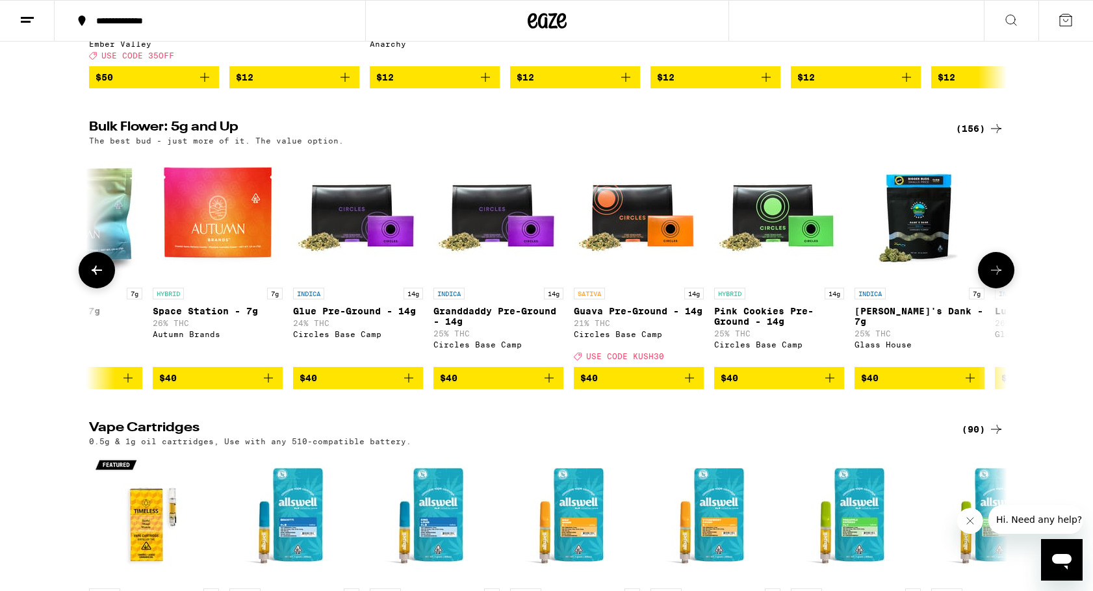
click at [994, 278] on icon at bounding box center [996, 270] width 16 height 16
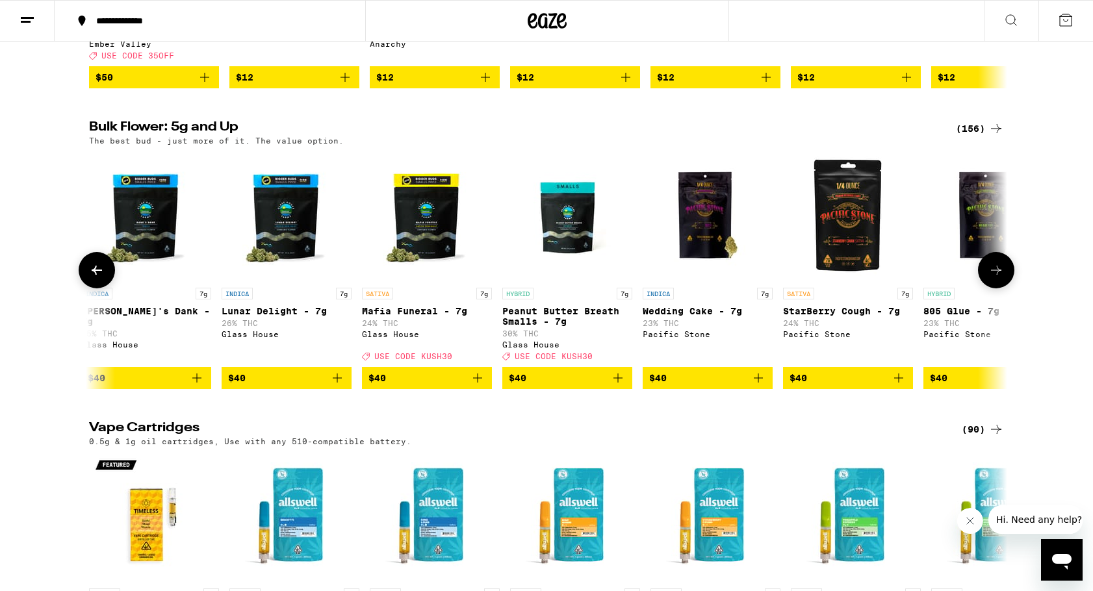
click at [994, 278] on icon at bounding box center [996, 270] width 16 height 16
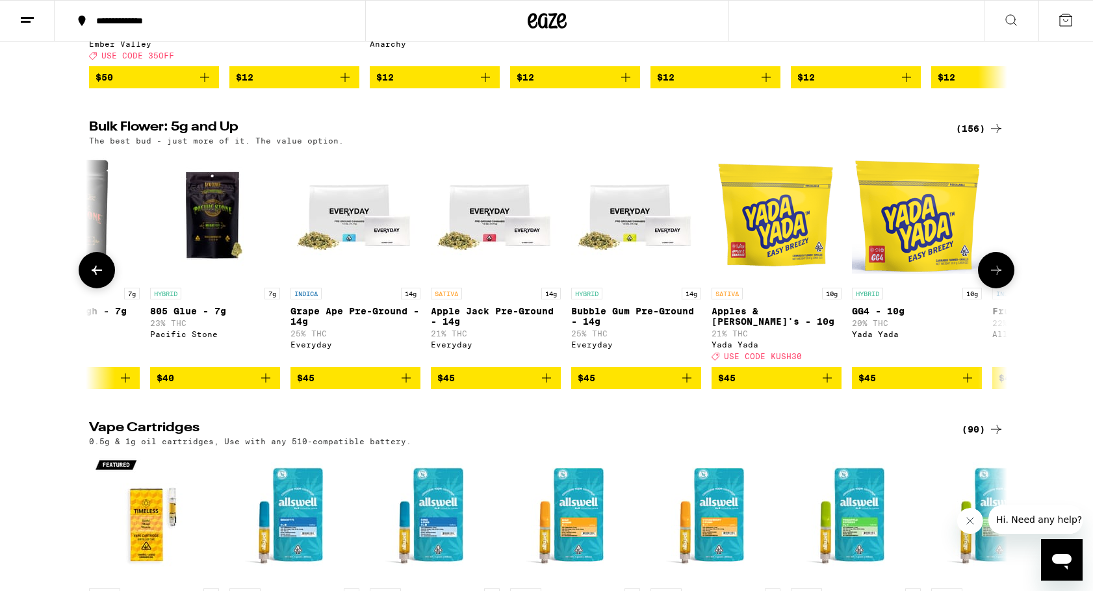
click at [994, 278] on icon at bounding box center [996, 270] width 16 height 16
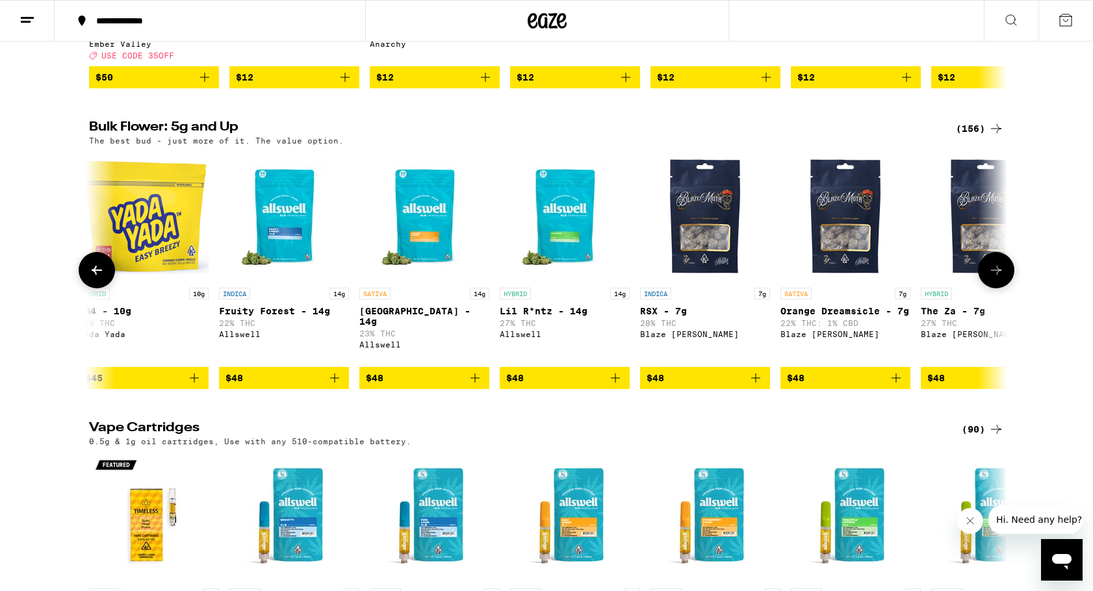
click at [994, 278] on icon at bounding box center [996, 270] width 16 height 16
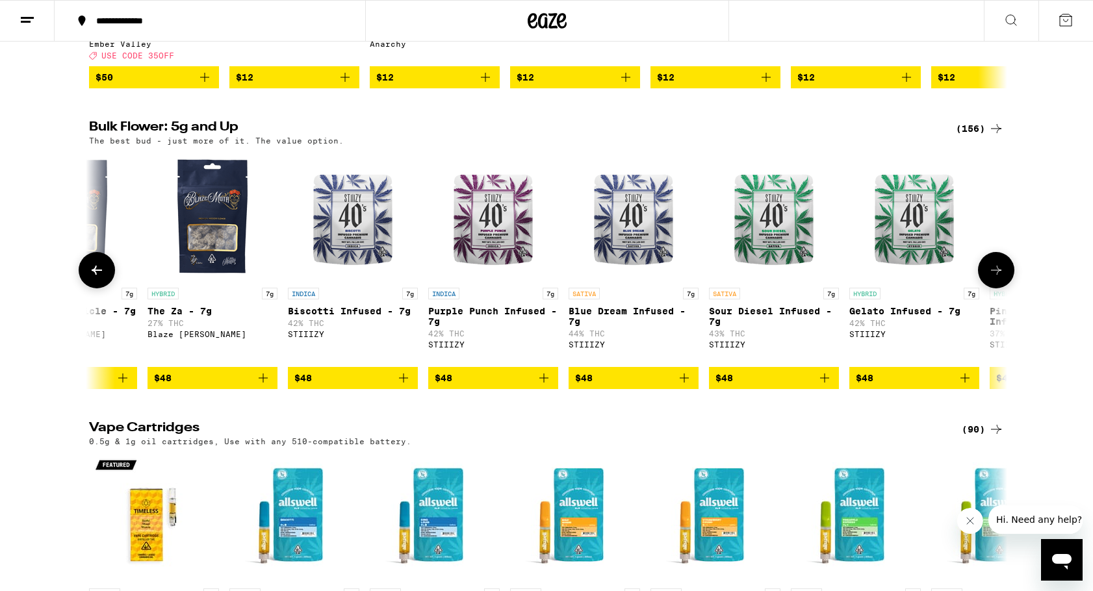
click at [994, 278] on icon at bounding box center [996, 270] width 16 height 16
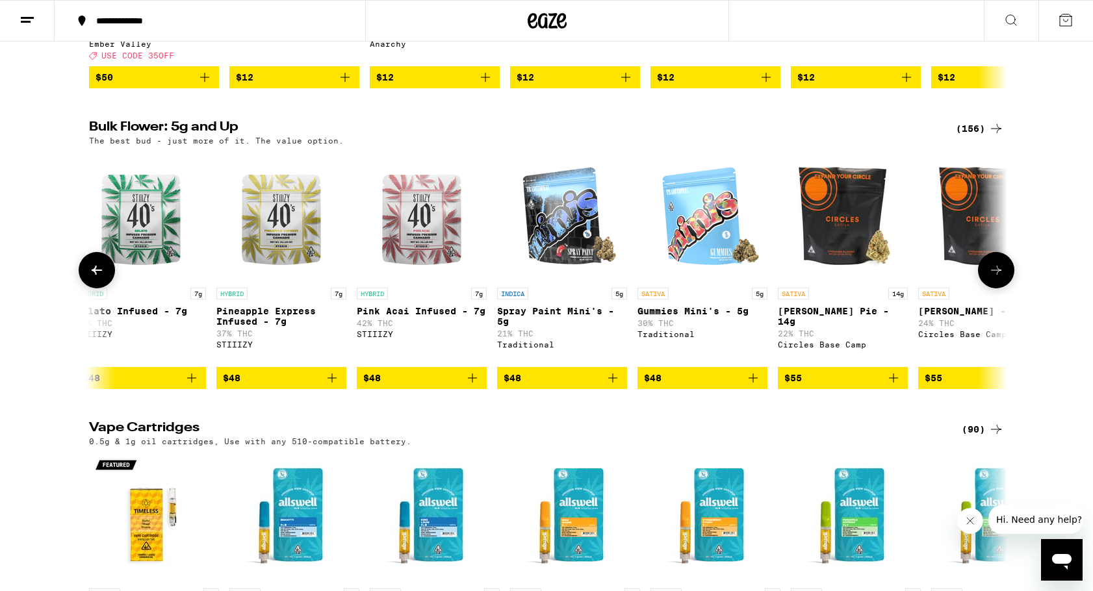
click at [994, 278] on icon at bounding box center [996, 270] width 16 height 16
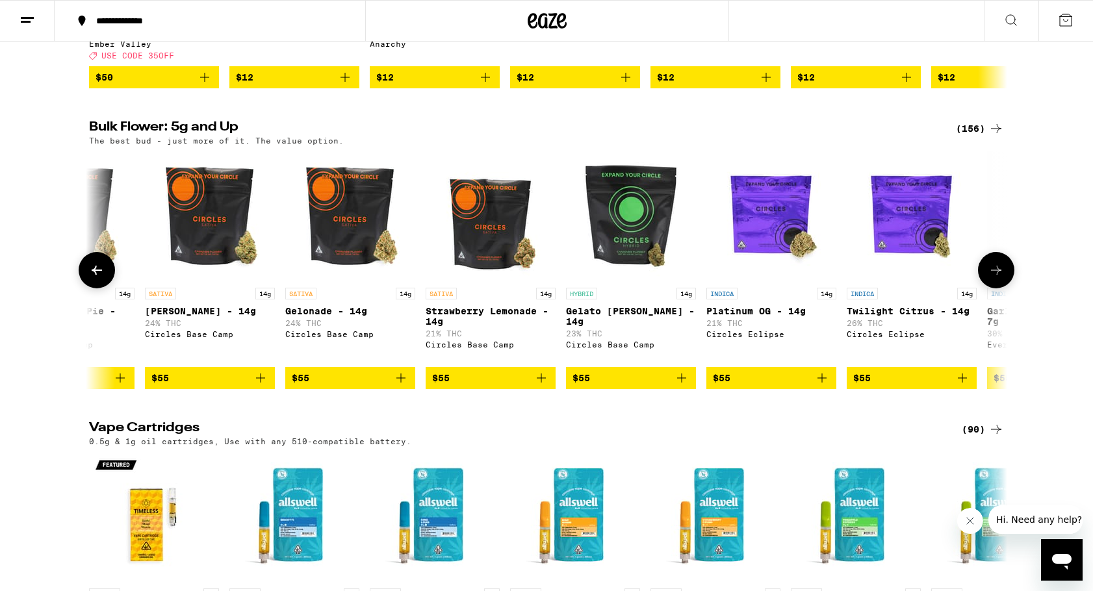
click at [994, 278] on icon at bounding box center [996, 270] width 16 height 16
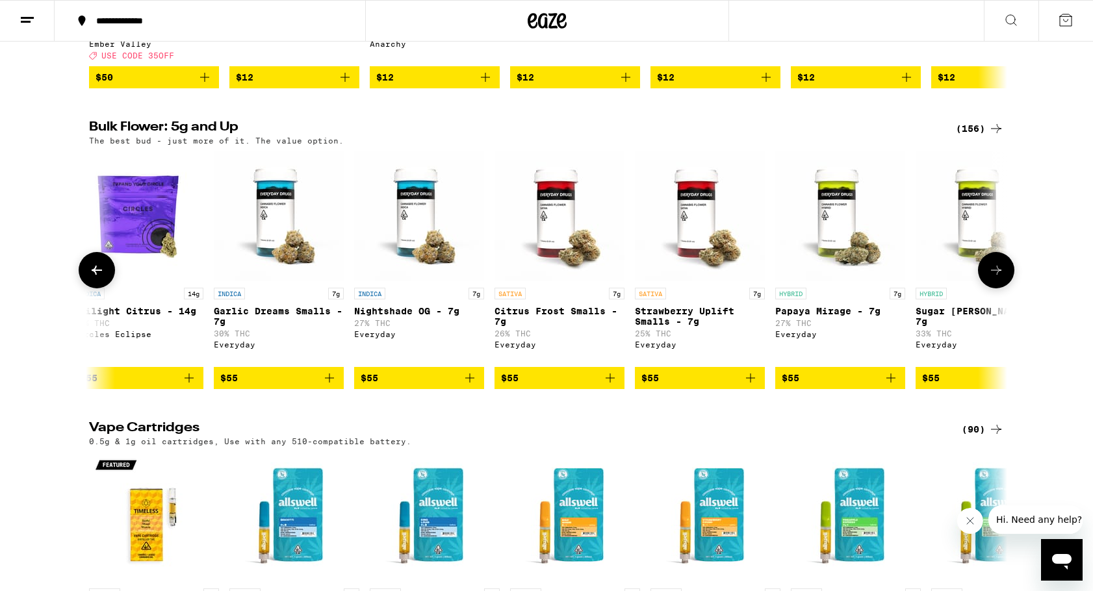
click at [994, 278] on icon at bounding box center [996, 270] width 16 height 16
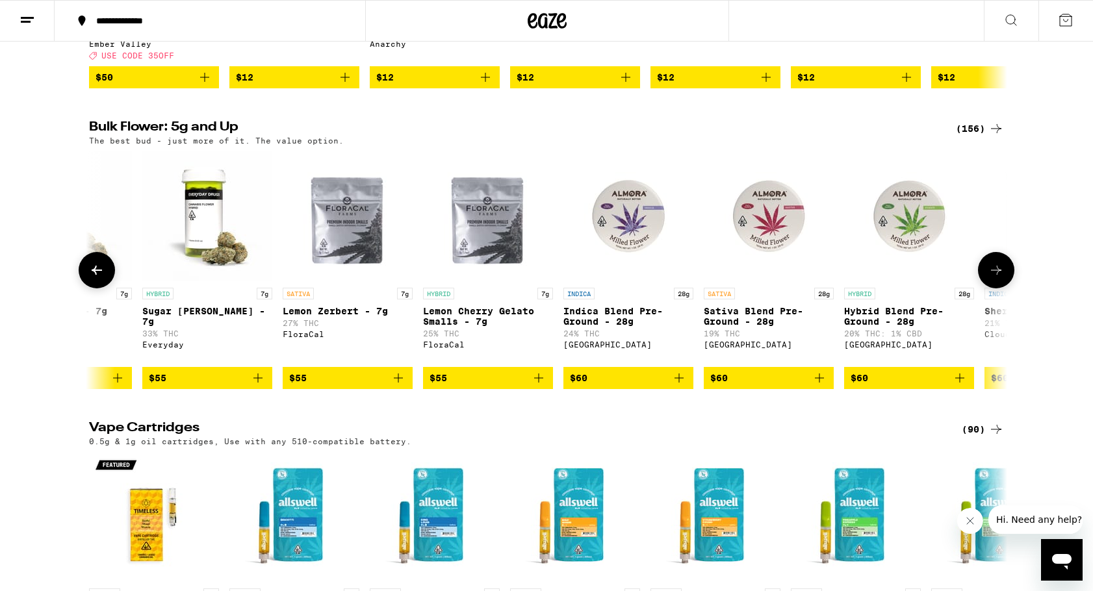
click at [994, 278] on icon at bounding box center [996, 270] width 16 height 16
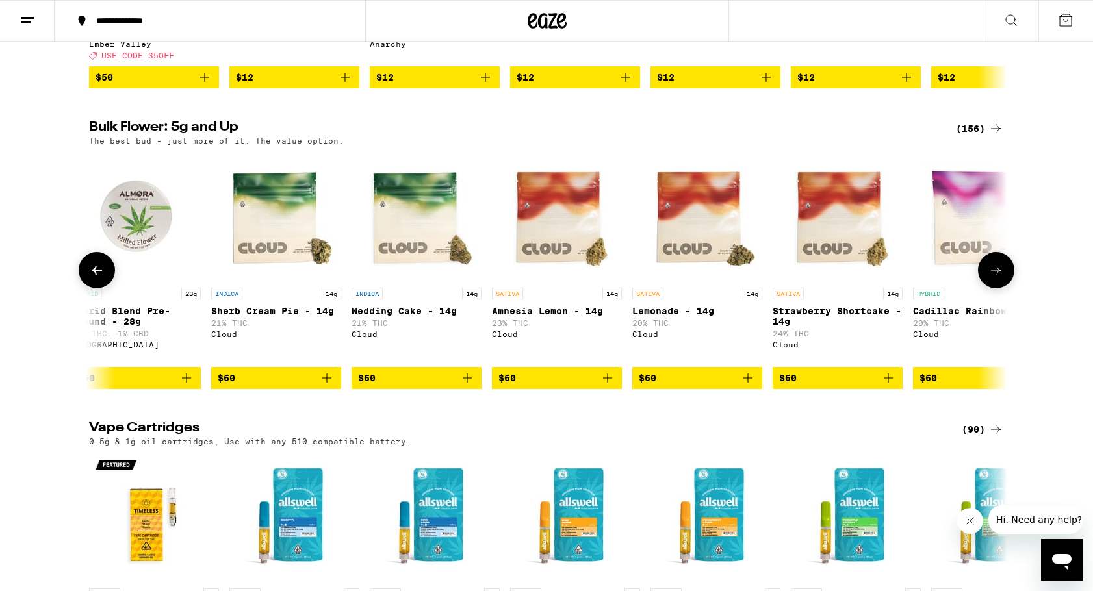
click at [994, 278] on icon at bounding box center [996, 270] width 16 height 16
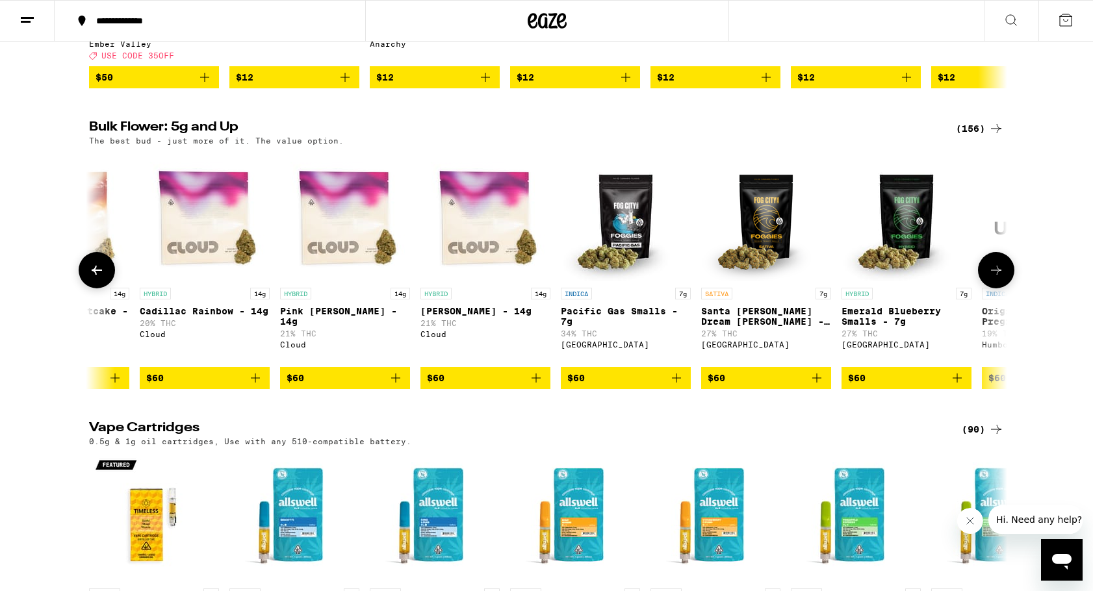
click at [994, 278] on icon at bounding box center [996, 270] width 16 height 16
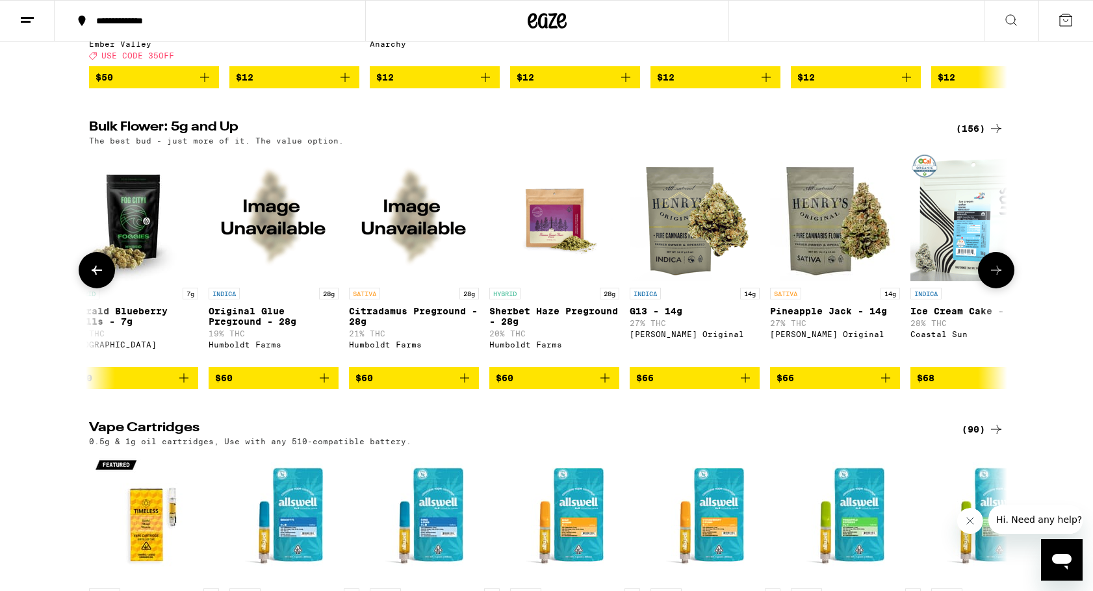
click at [994, 278] on icon at bounding box center [996, 270] width 16 height 16
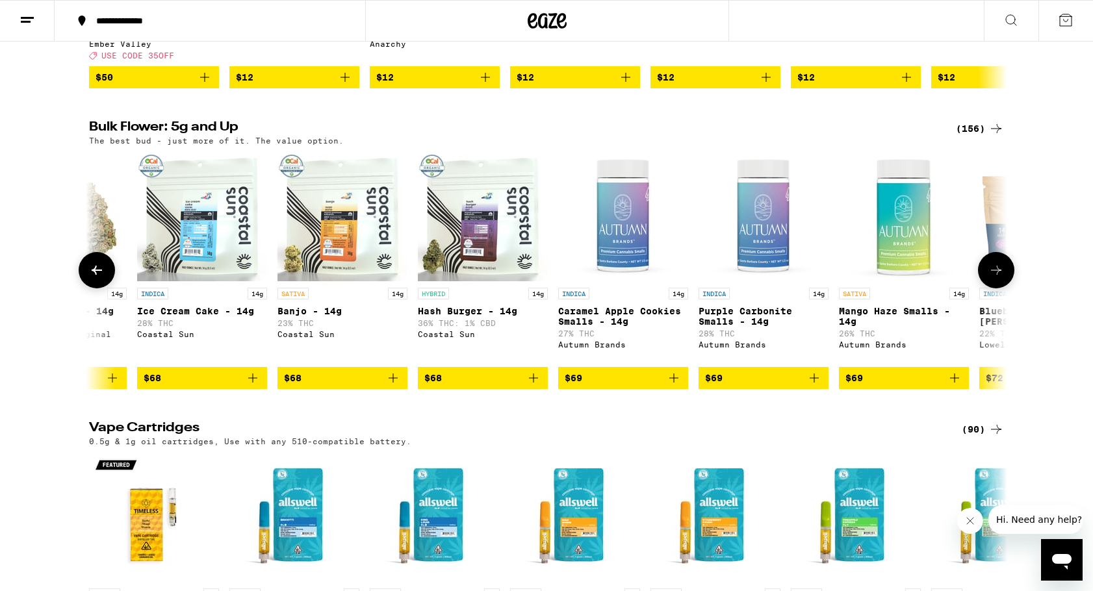
click at [994, 278] on icon at bounding box center [996, 270] width 16 height 16
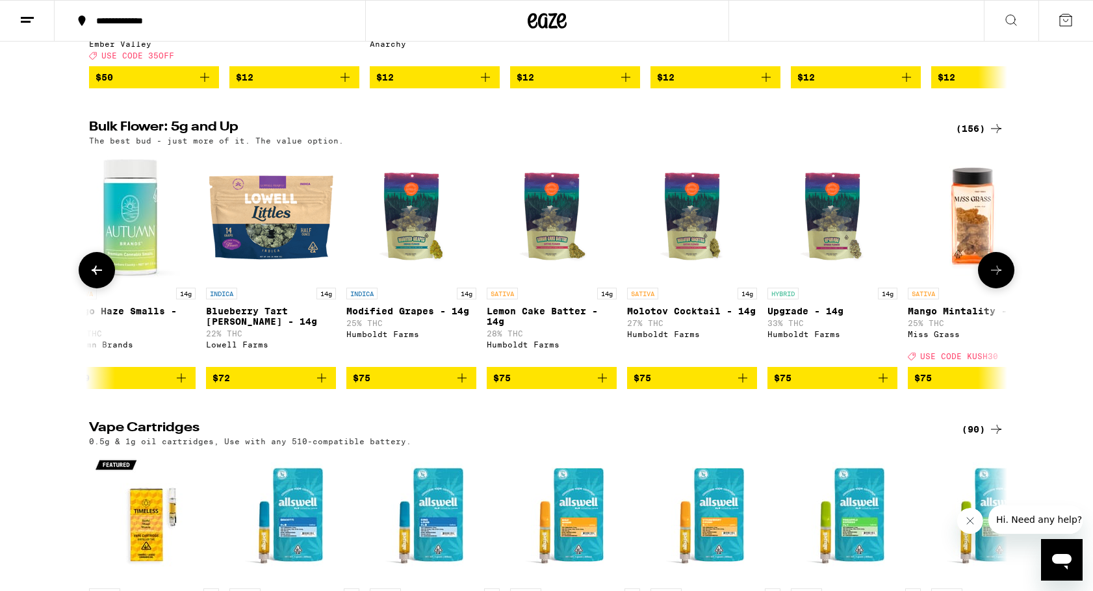
click at [994, 278] on icon at bounding box center [996, 270] width 16 height 16
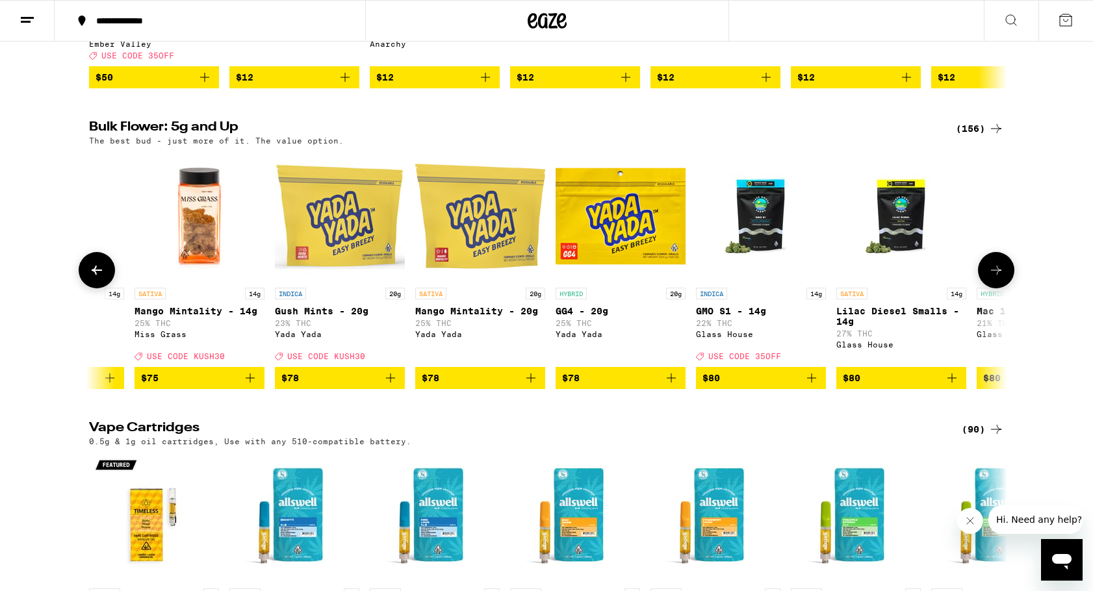
click at [994, 278] on icon at bounding box center [996, 270] width 16 height 16
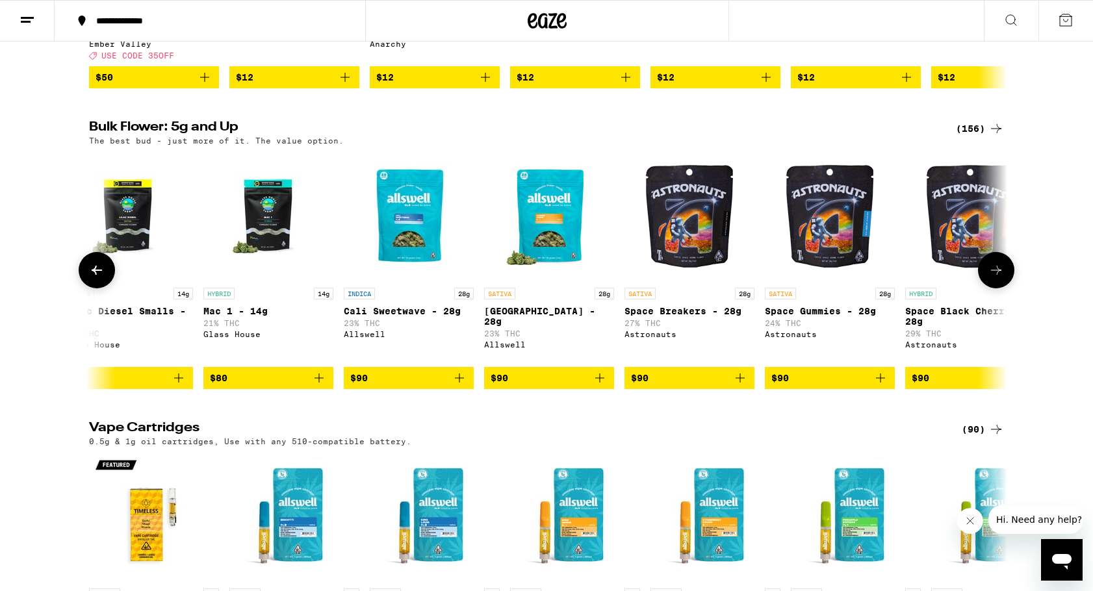
click at [994, 278] on icon at bounding box center [996, 270] width 16 height 16
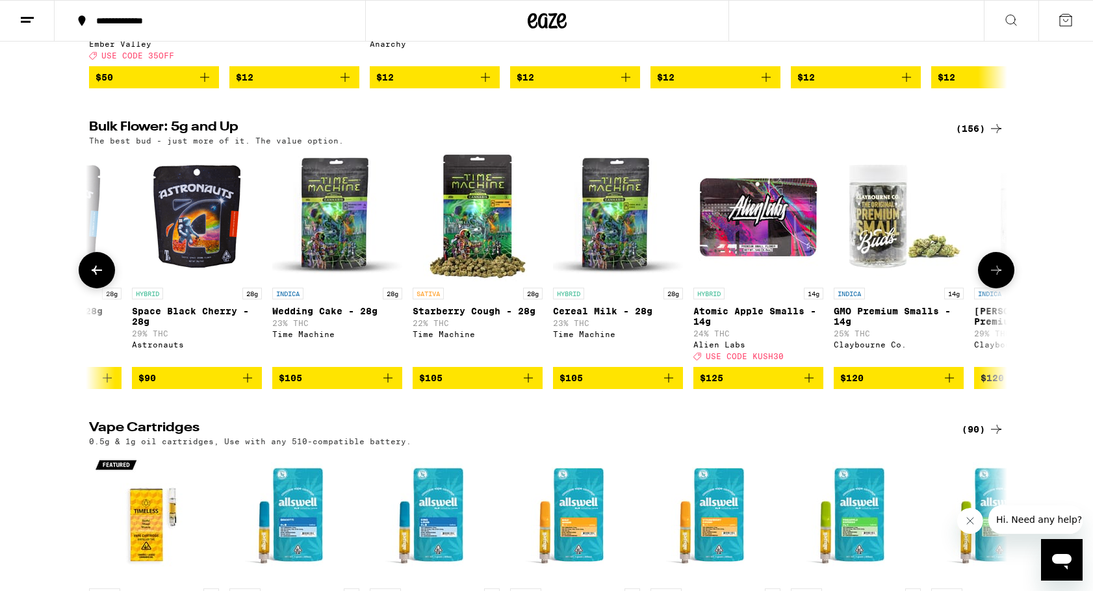
click at [994, 278] on icon at bounding box center [996, 270] width 16 height 16
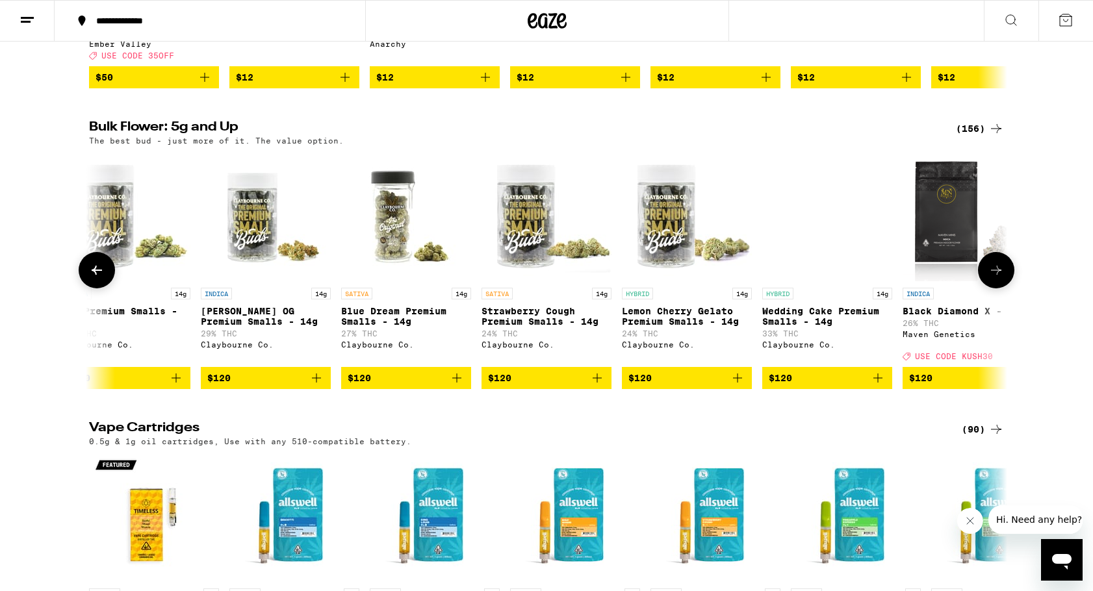
click at [994, 278] on icon at bounding box center [996, 270] width 16 height 16
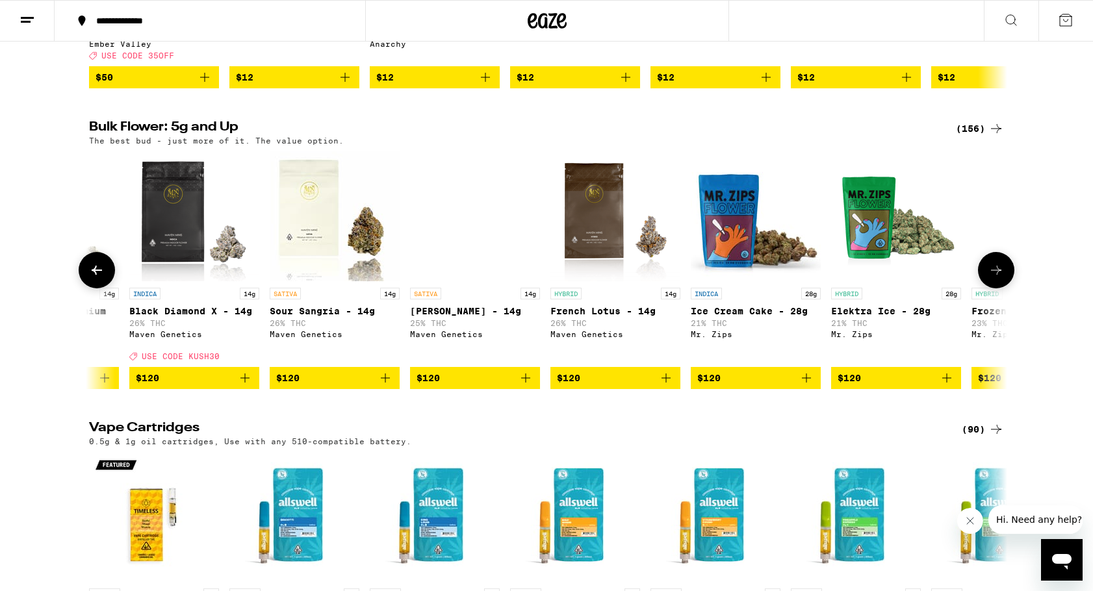
click at [994, 278] on icon at bounding box center [996, 270] width 16 height 16
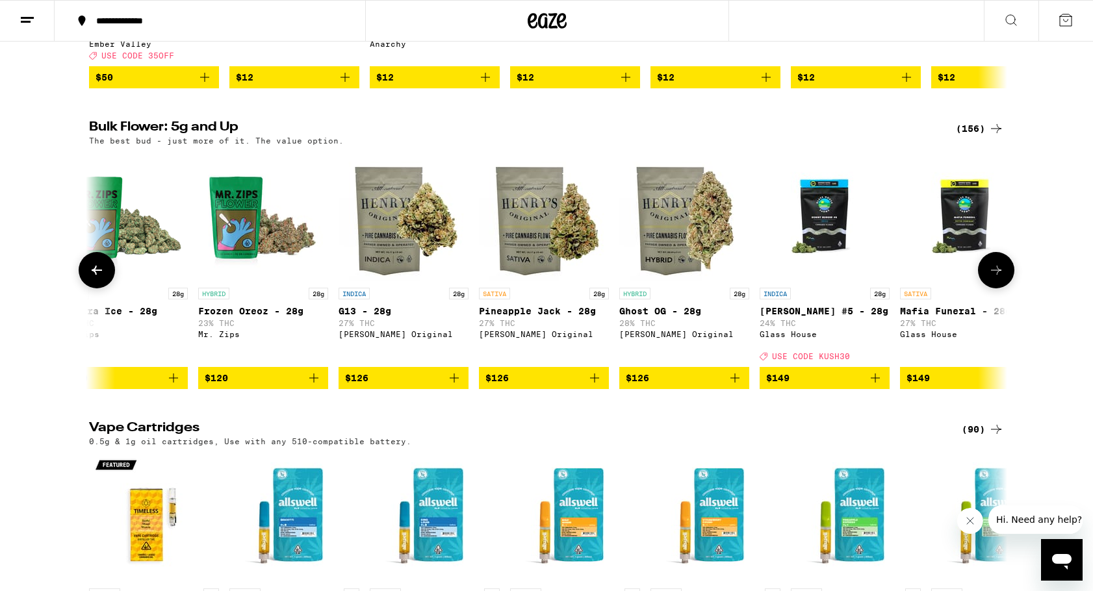
click at [994, 278] on icon at bounding box center [996, 270] width 16 height 16
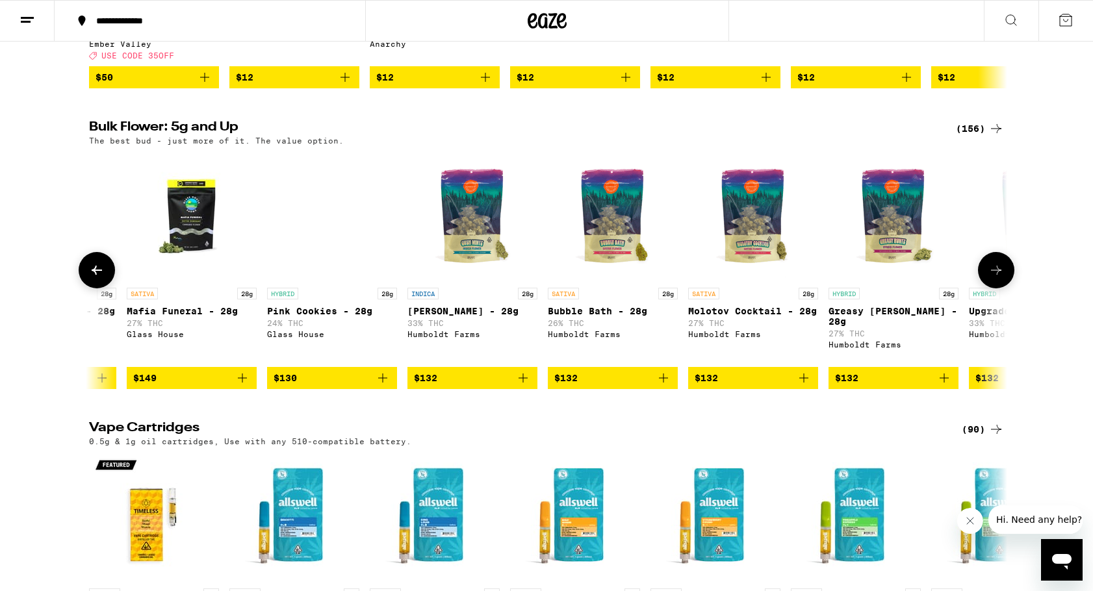
click at [994, 278] on icon at bounding box center [996, 270] width 16 height 16
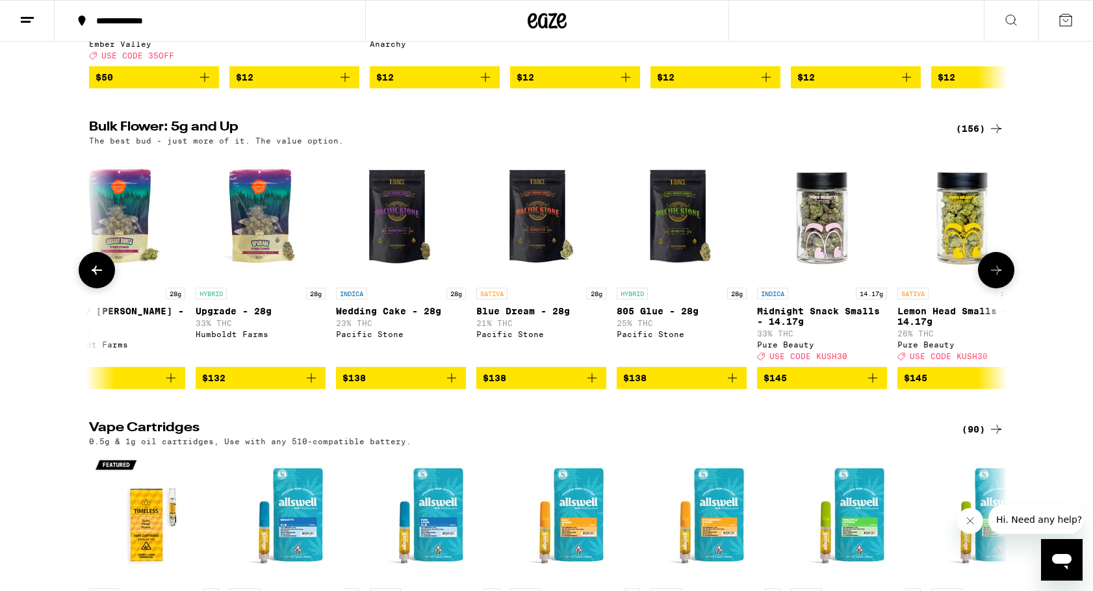
click at [994, 278] on icon at bounding box center [996, 270] width 16 height 16
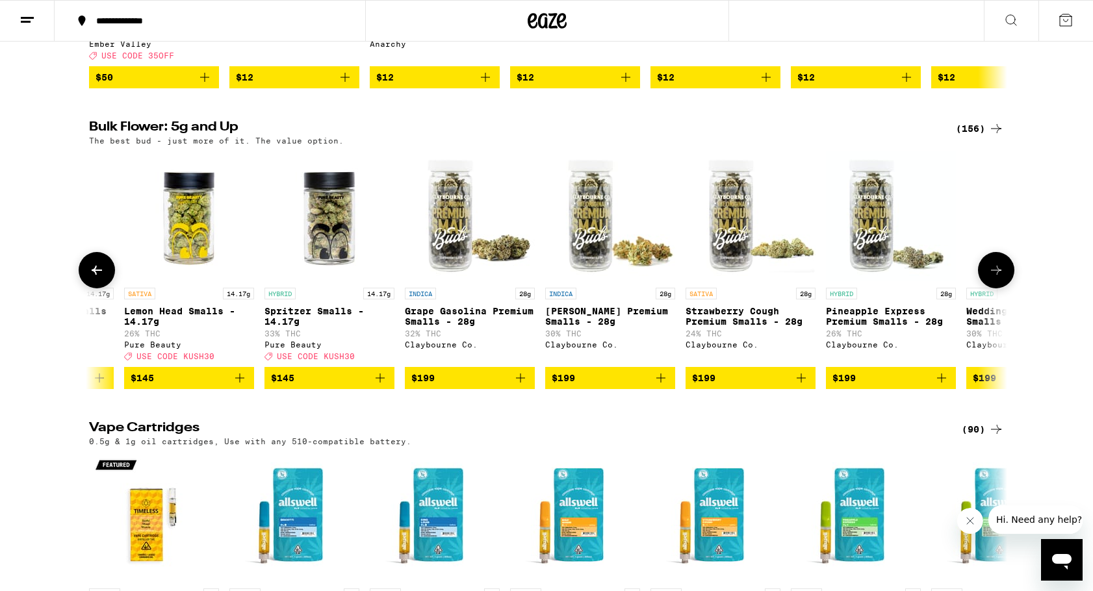
click at [994, 278] on icon at bounding box center [996, 270] width 16 height 16
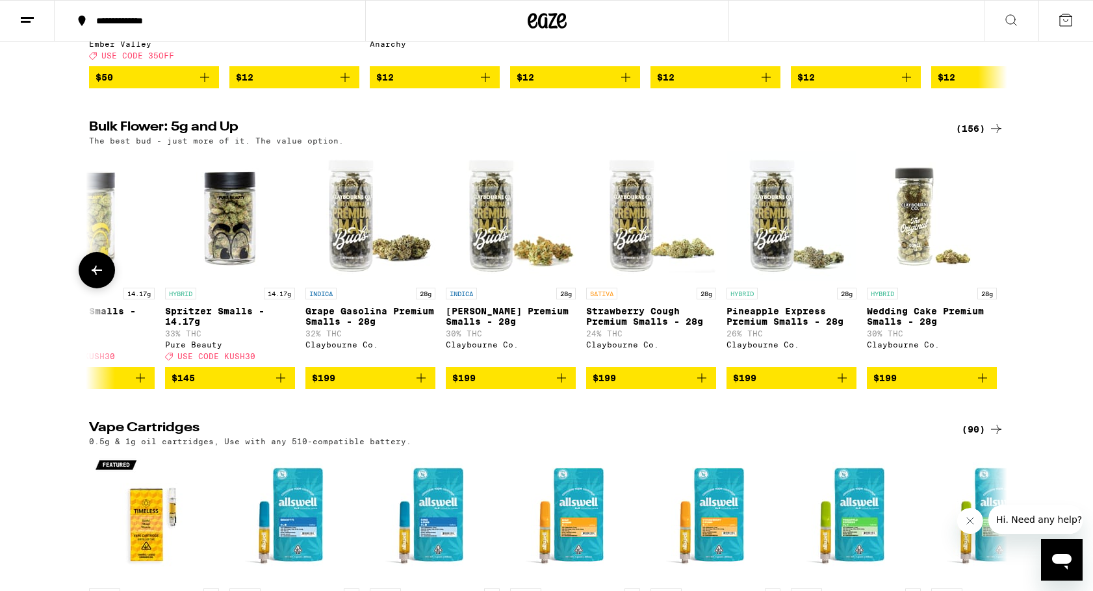
scroll to position [0, 20975]
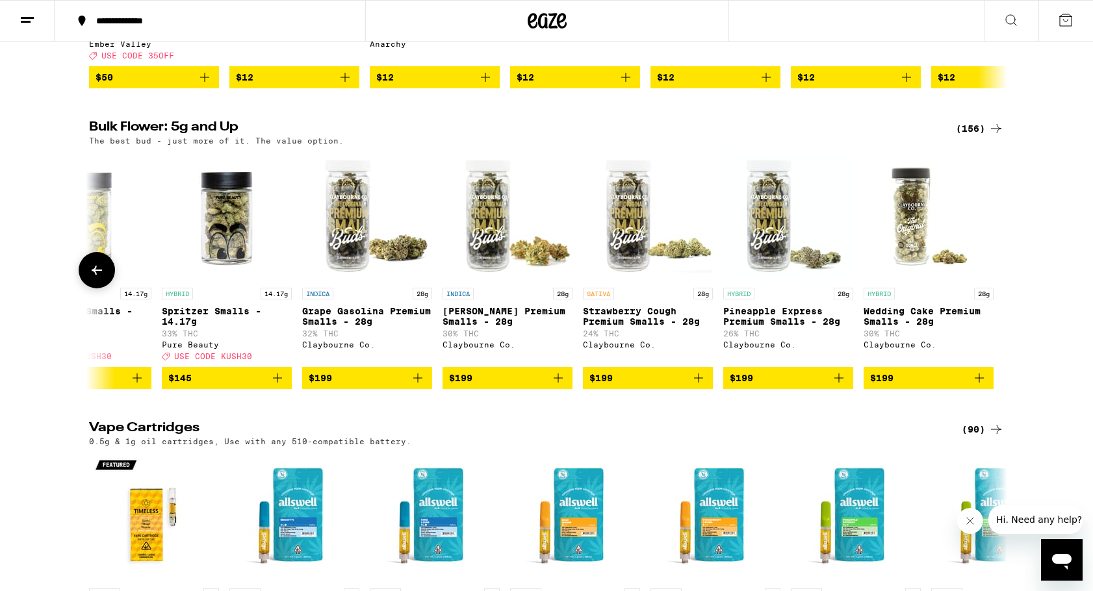
click at [94, 275] on icon at bounding box center [97, 270] width 10 height 9
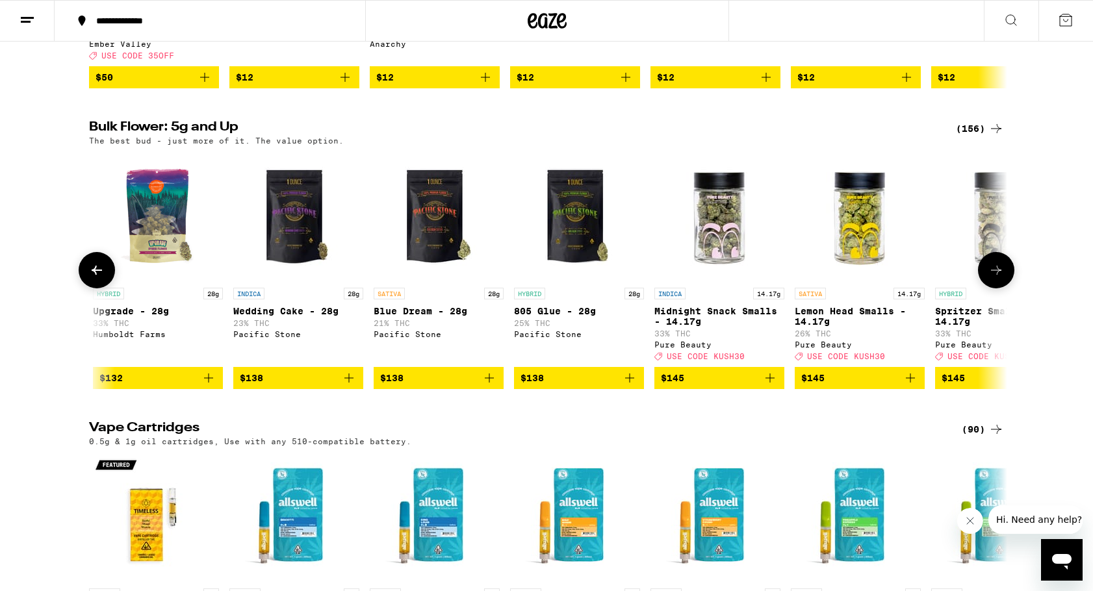
click at [94, 275] on icon at bounding box center [97, 270] width 10 height 9
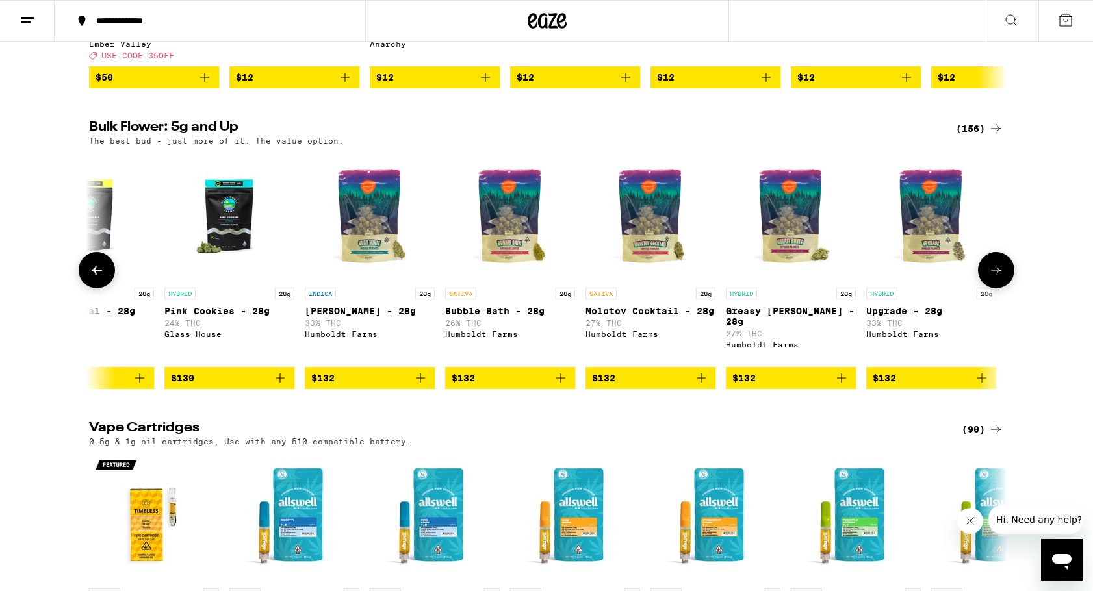
click at [94, 275] on icon at bounding box center [97, 270] width 10 height 9
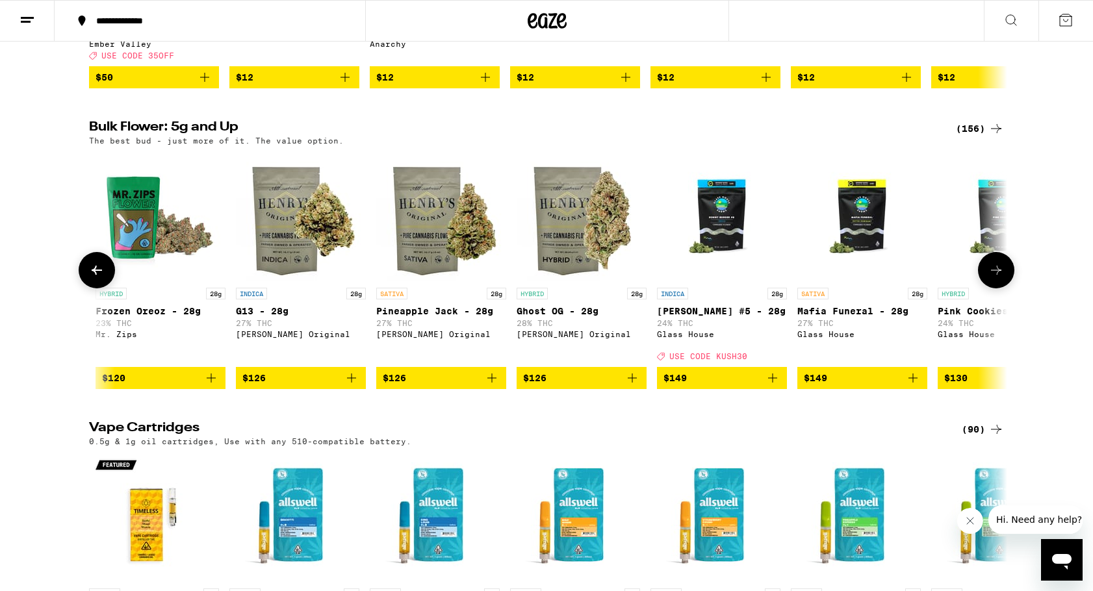
click at [94, 275] on icon at bounding box center [97, 270] width 10 height 9
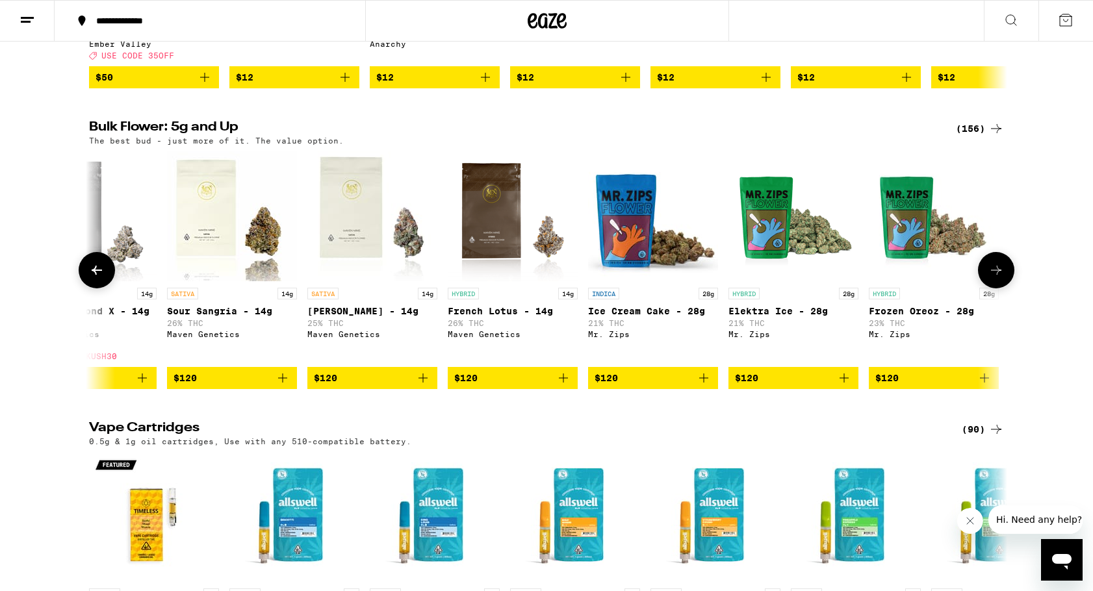
click at [94, 275] on icon at bounding box center [97, 270] width 10 height 9
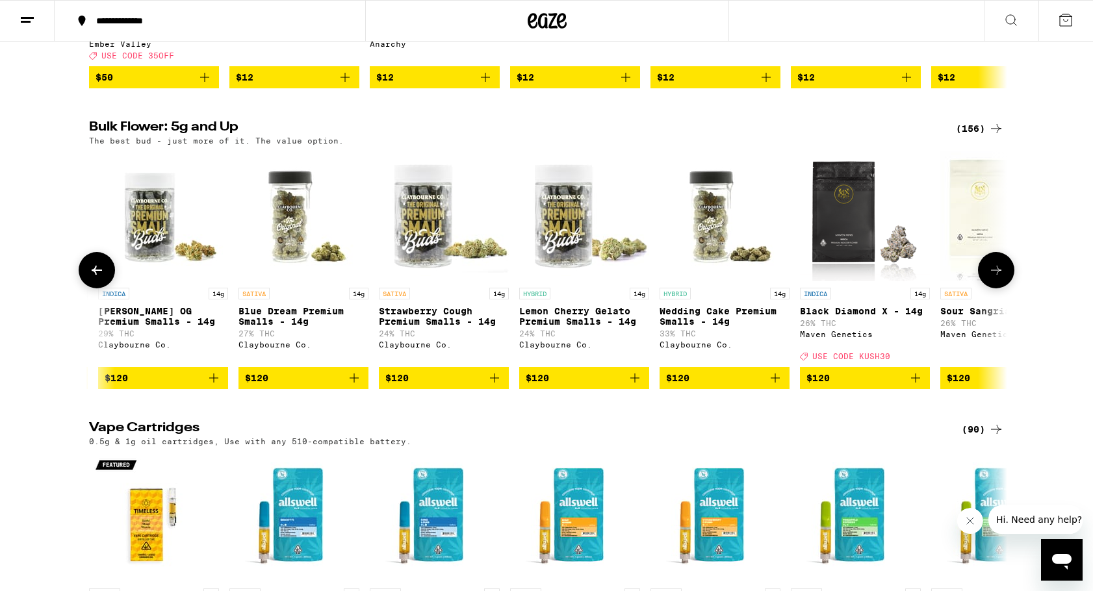
click at [94, 275] on icon at bounding box center [97, 270] width 10 height 9
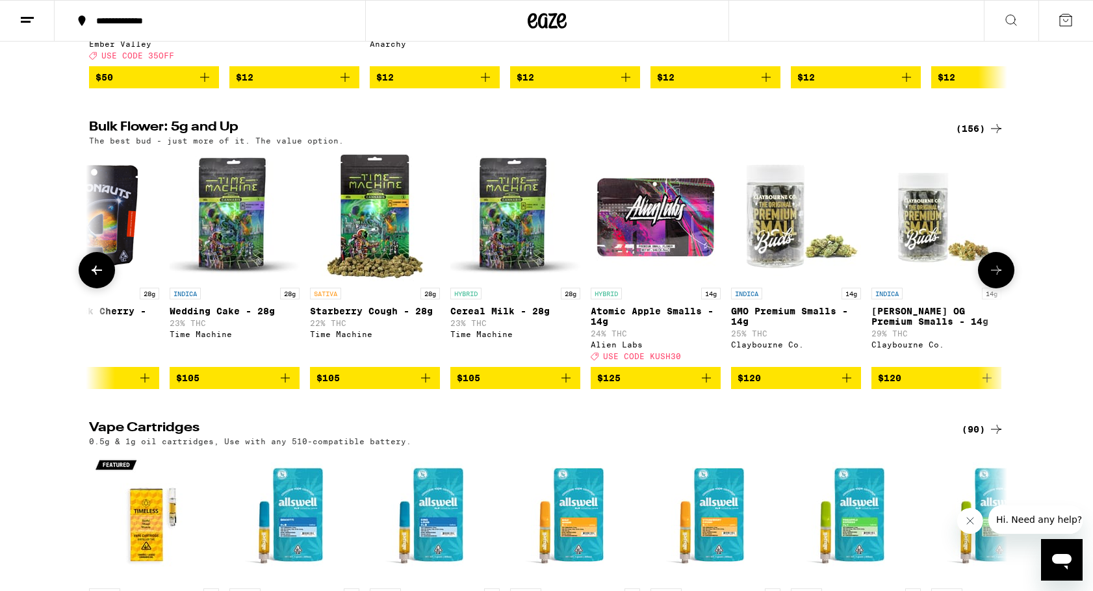
click at [94, 275] on icon at bounding box center [97, 270] width 10 height 9
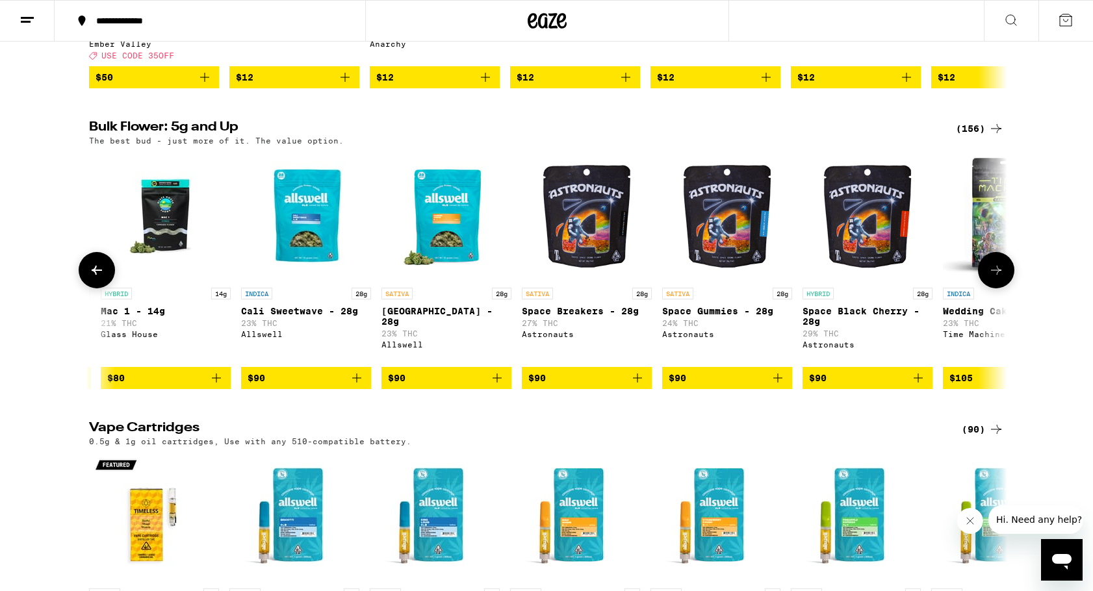
click at [94, 275] on icon at bounding box center [97, 270] width 10 height 9
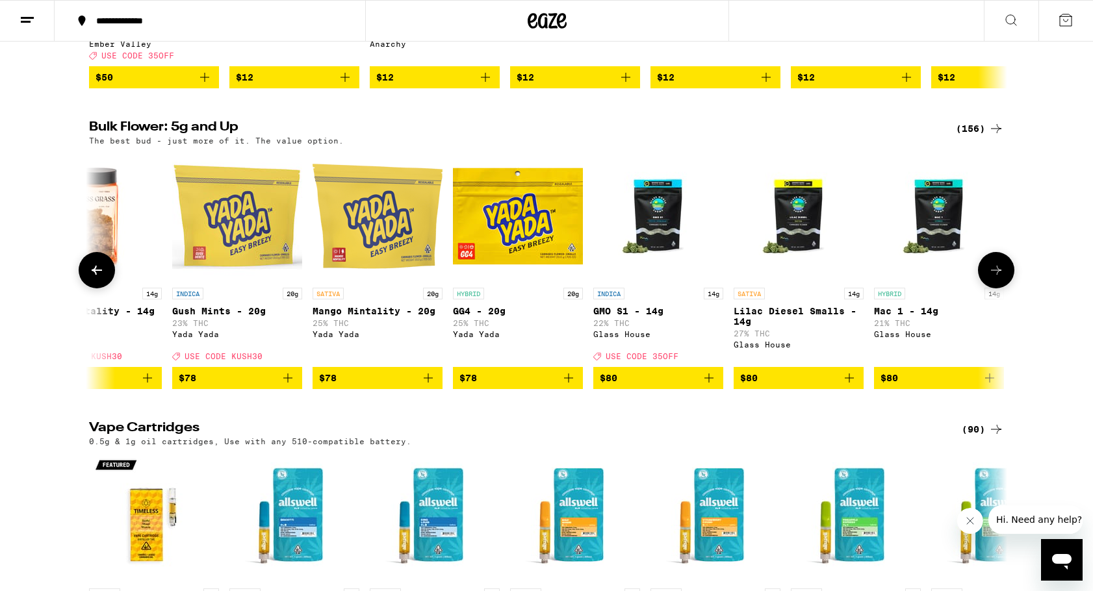
click at [94, 275] on icon at bounding box center [97, 270] width 10 height 9
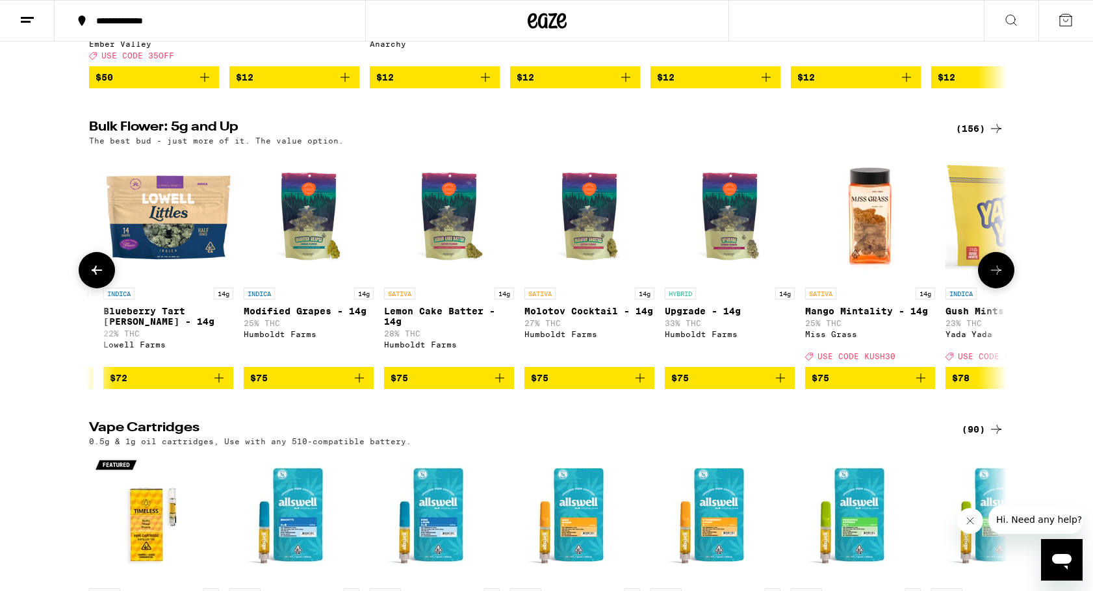
click at [94, 275] on icon at bounding box center [97, 270] width 10 height 9
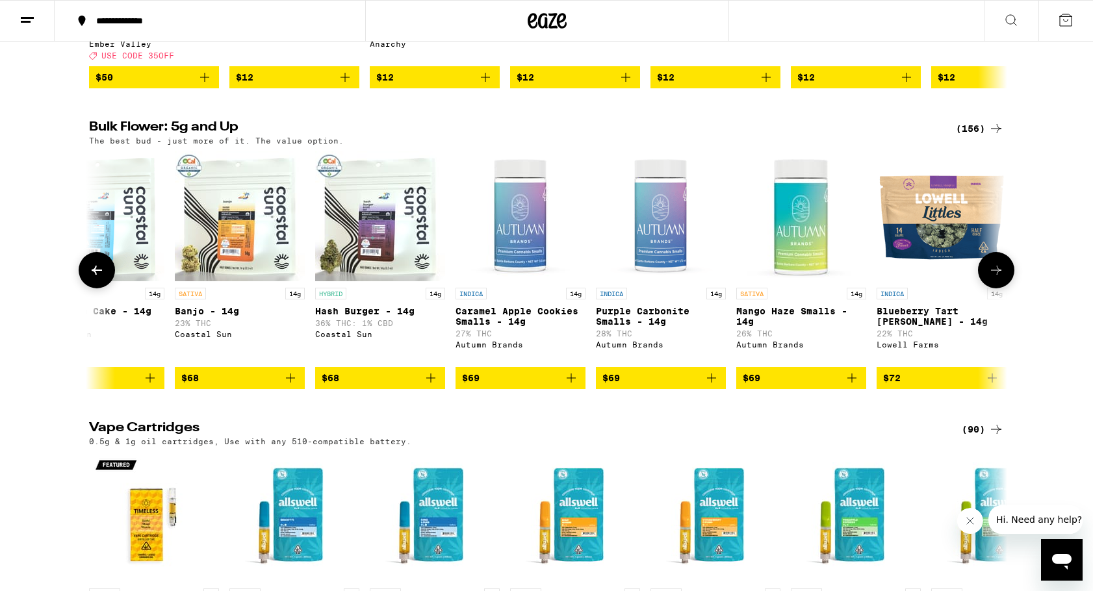
click at [94, 275] on icon at bounding box center [97, 270] width 10 height 9
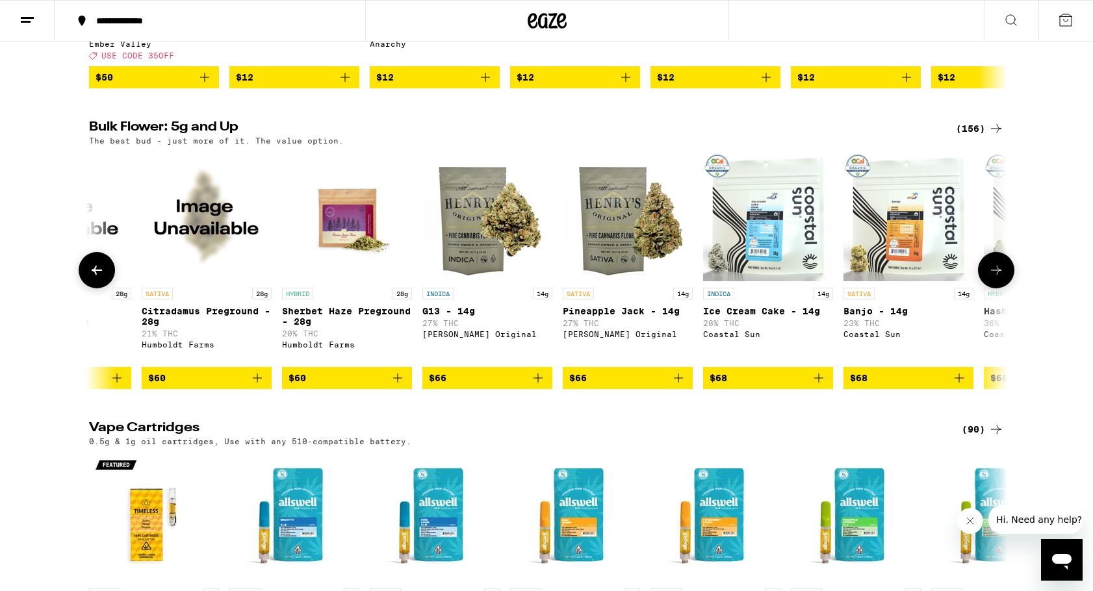
scroll to position [0, 12471]
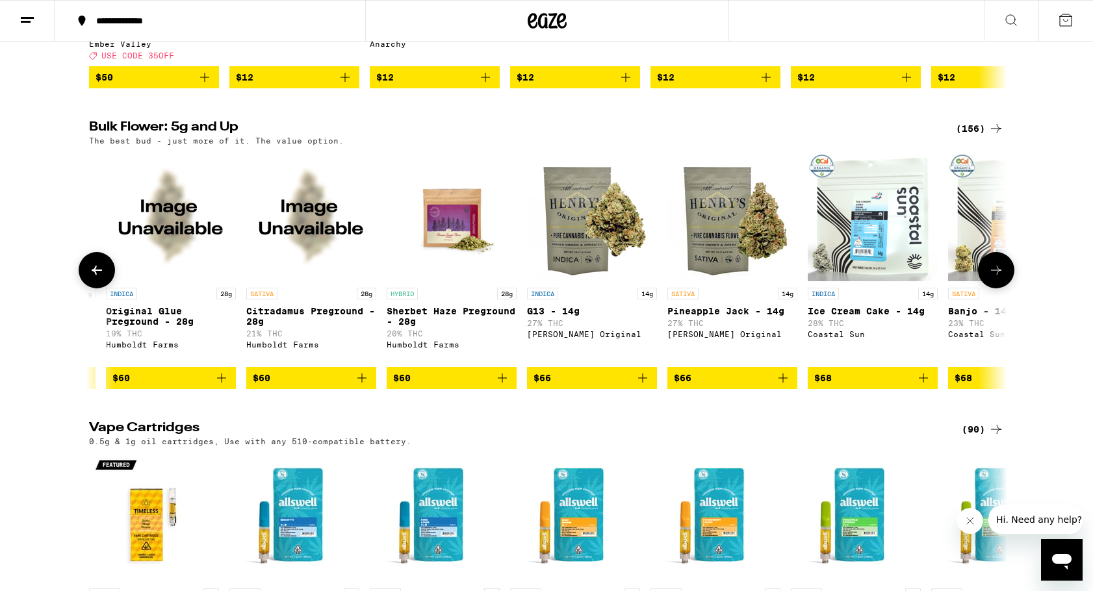
click at [94, 275] on icon at bounding box center [97, 270] width 10 height 9
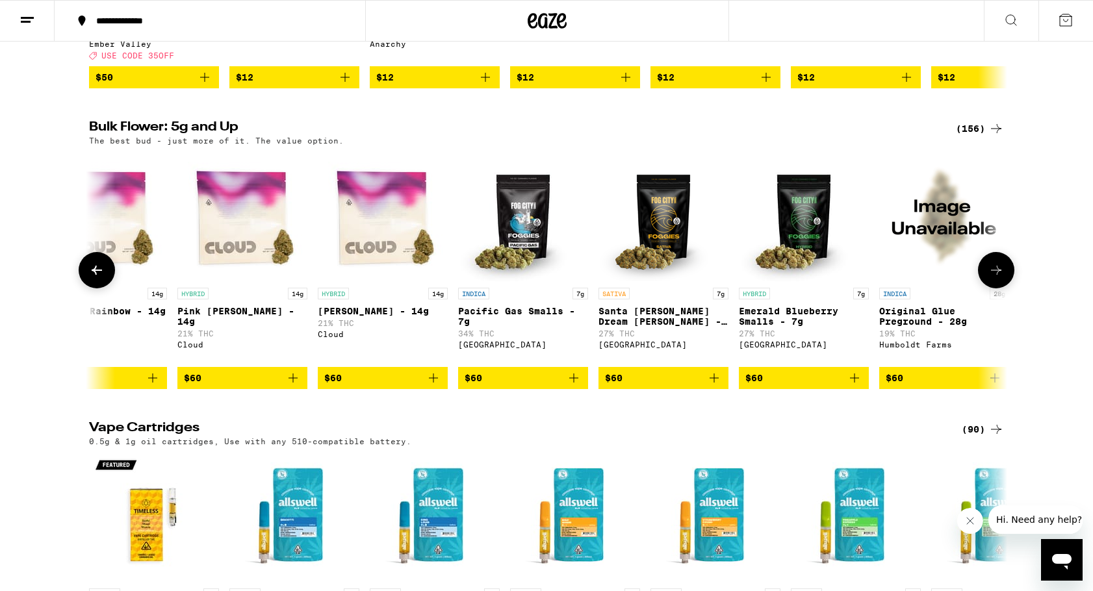
click at [94, 275] on icon at bounding box center [97, 270] width 10 height 9
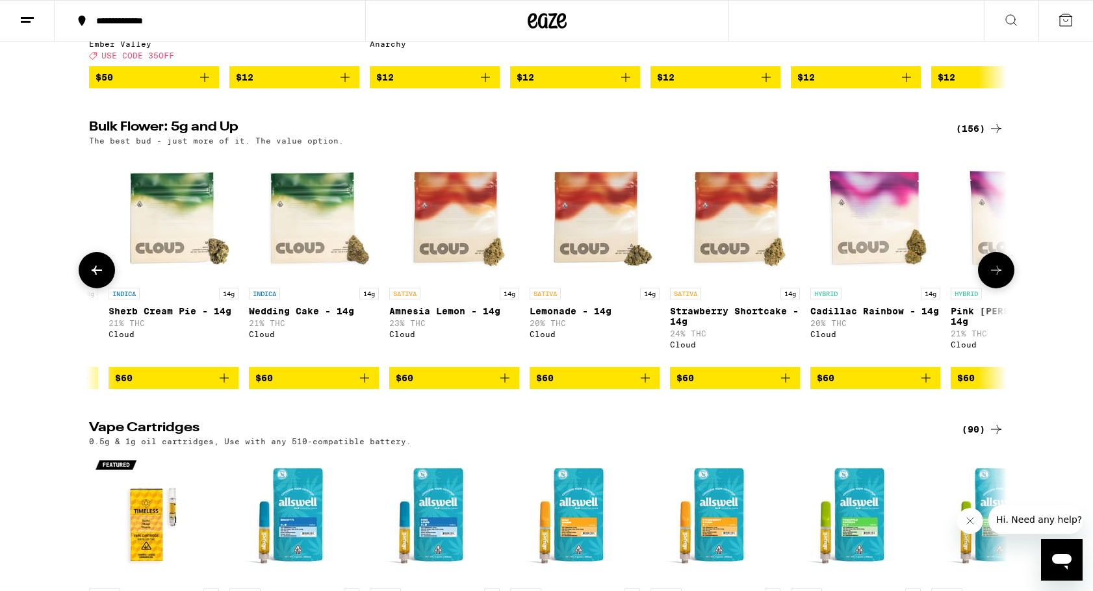
click at [94, 275] on icon at bounding box center [97, 270] width 10 height 9
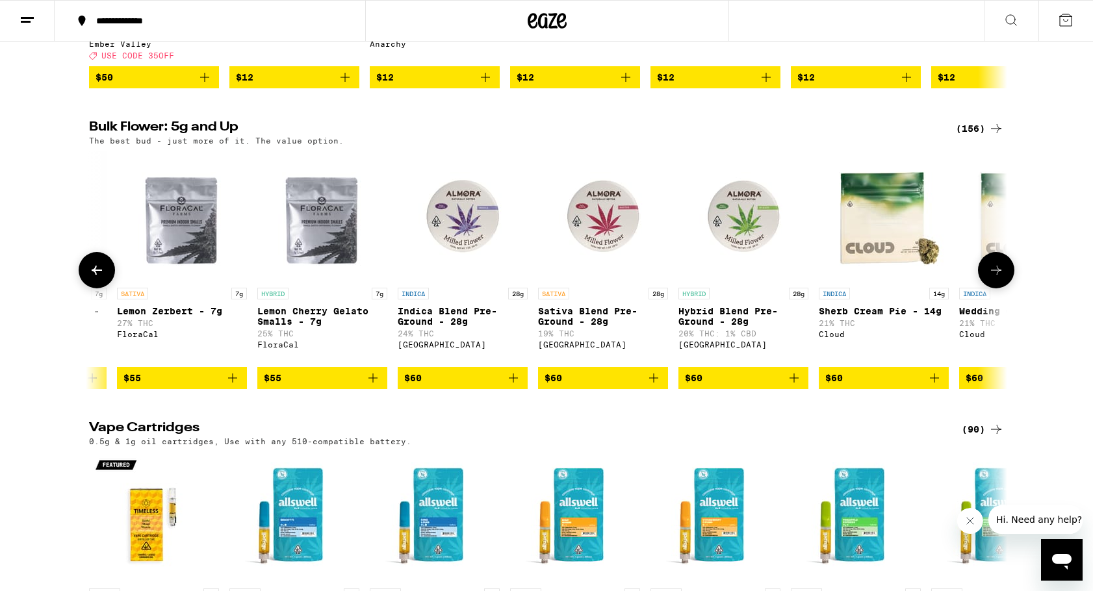
scroll to position [0, 10152]
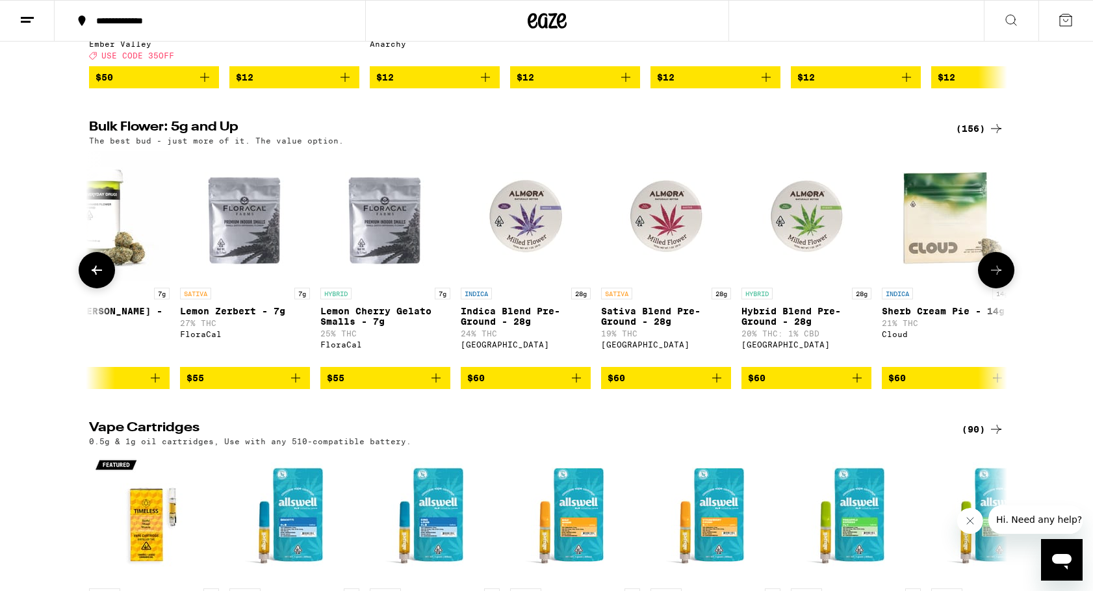
click at [94, 275] on icon at bounding box center [97, 270] width 10 height 9
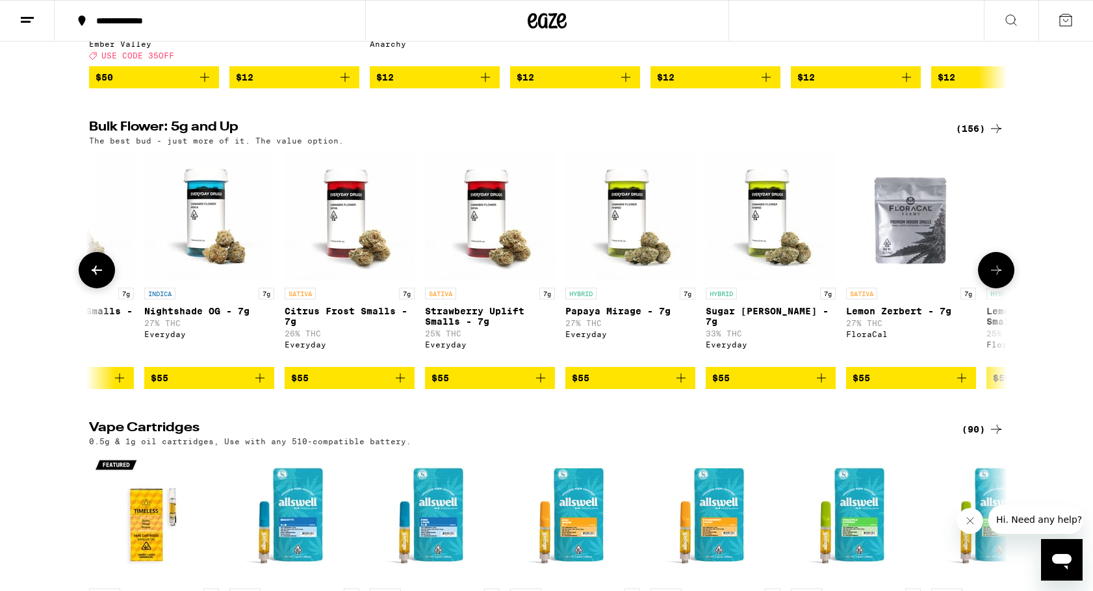
scroll to position [0, 9379]
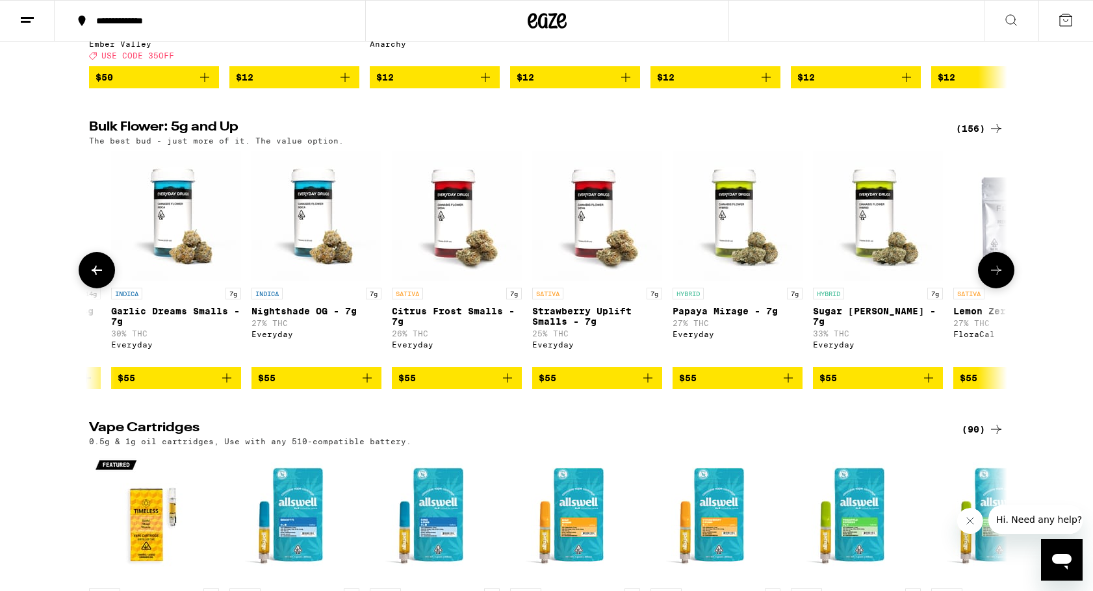
click at [94, 275] on icon at bounding box center [97, 270] width 10 height 9
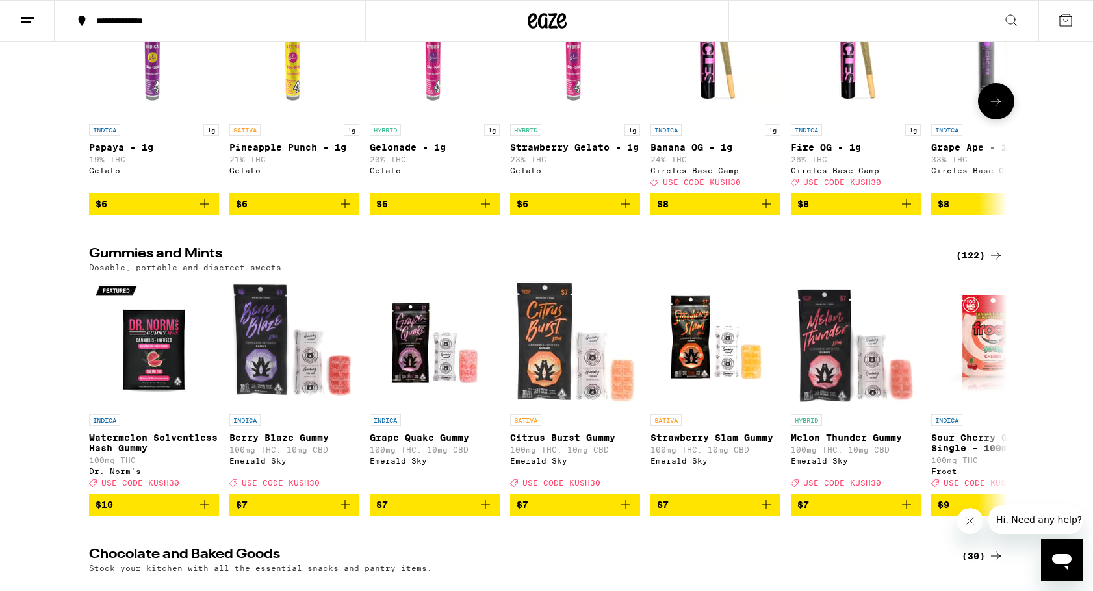
scroll to position [4216, 0]
